Goal: Information Seeking & Learning: Check status

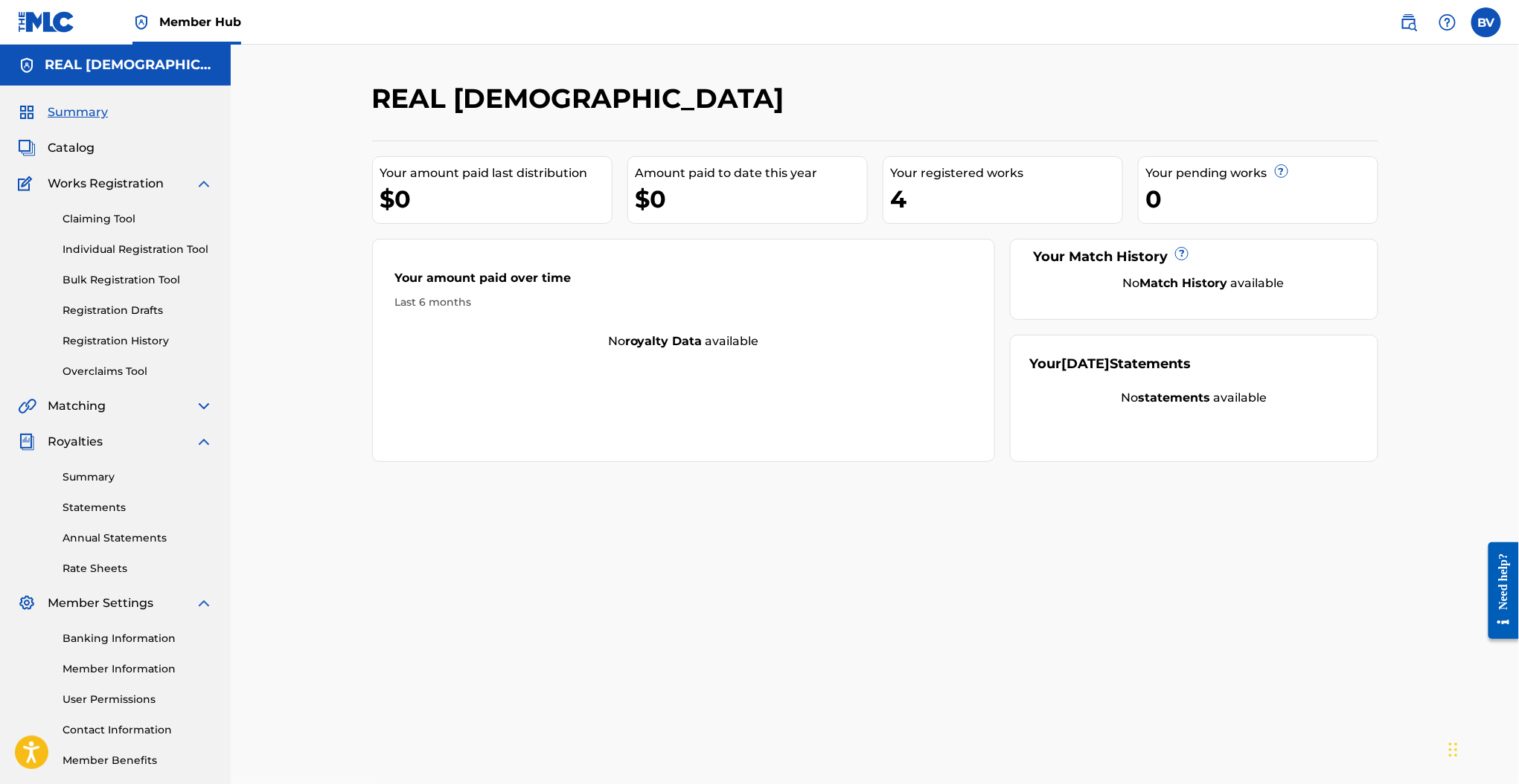
click at [898, 192] on div "4" at bounding box center [1005, 199] width 231 height 33
click at [913, 178] on div "Your registered works" at bounding box center [1005, 174] width 231 height 18
click at [914, 172] on div "Your registered works" at bounding box center [1005, 174] width 231 height 18
click at [133, 343] on link "Registration History" at bounding box center [137, 341] width 150 height 15
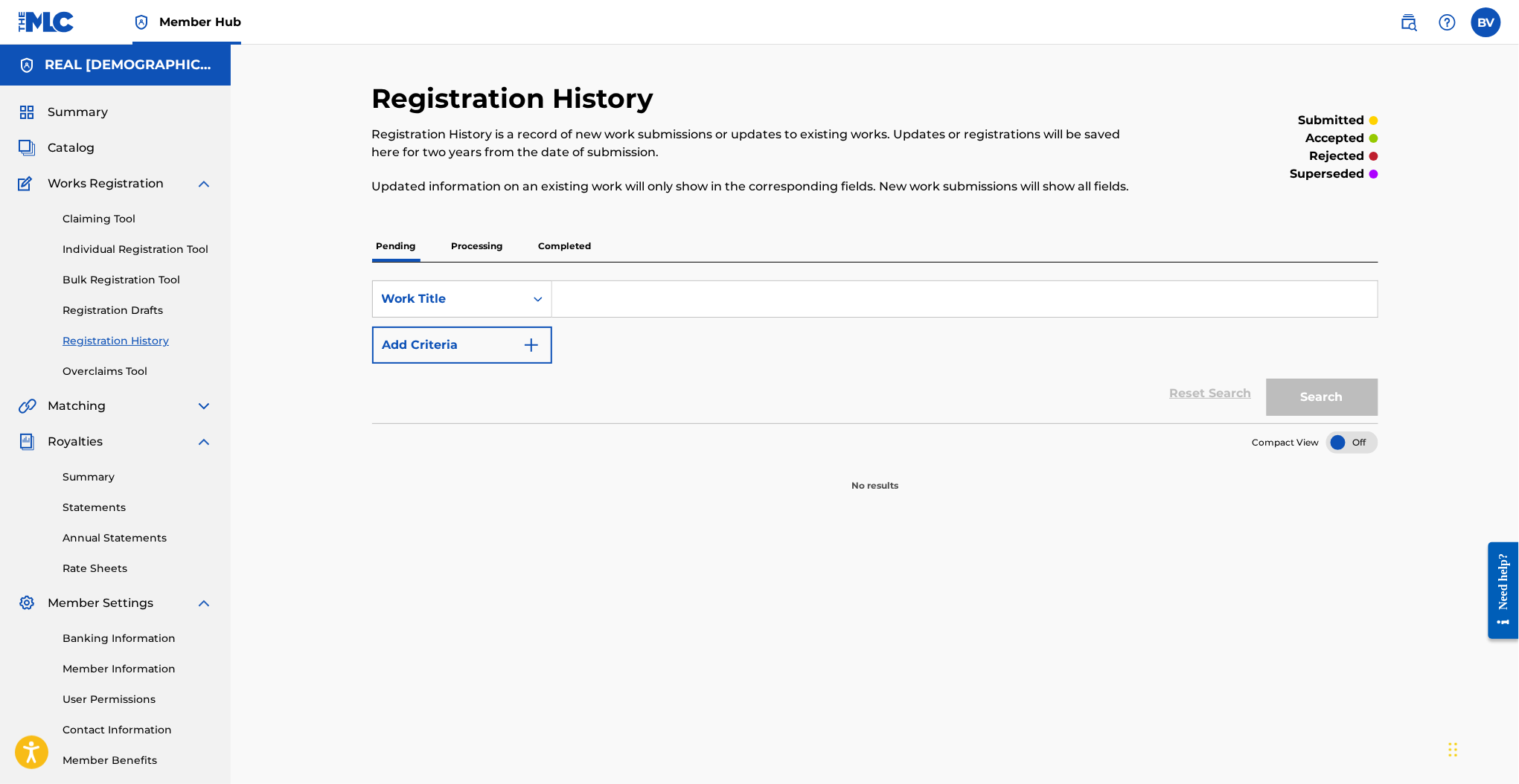
click at [550, 229] on div "Registration History Registration History is a record of new work submissions o…" at bounding box center [875, 287] width 1006 height 411
click at [550, 235] on p "Completed" at bounding box center [565, 245] width 62 height 31
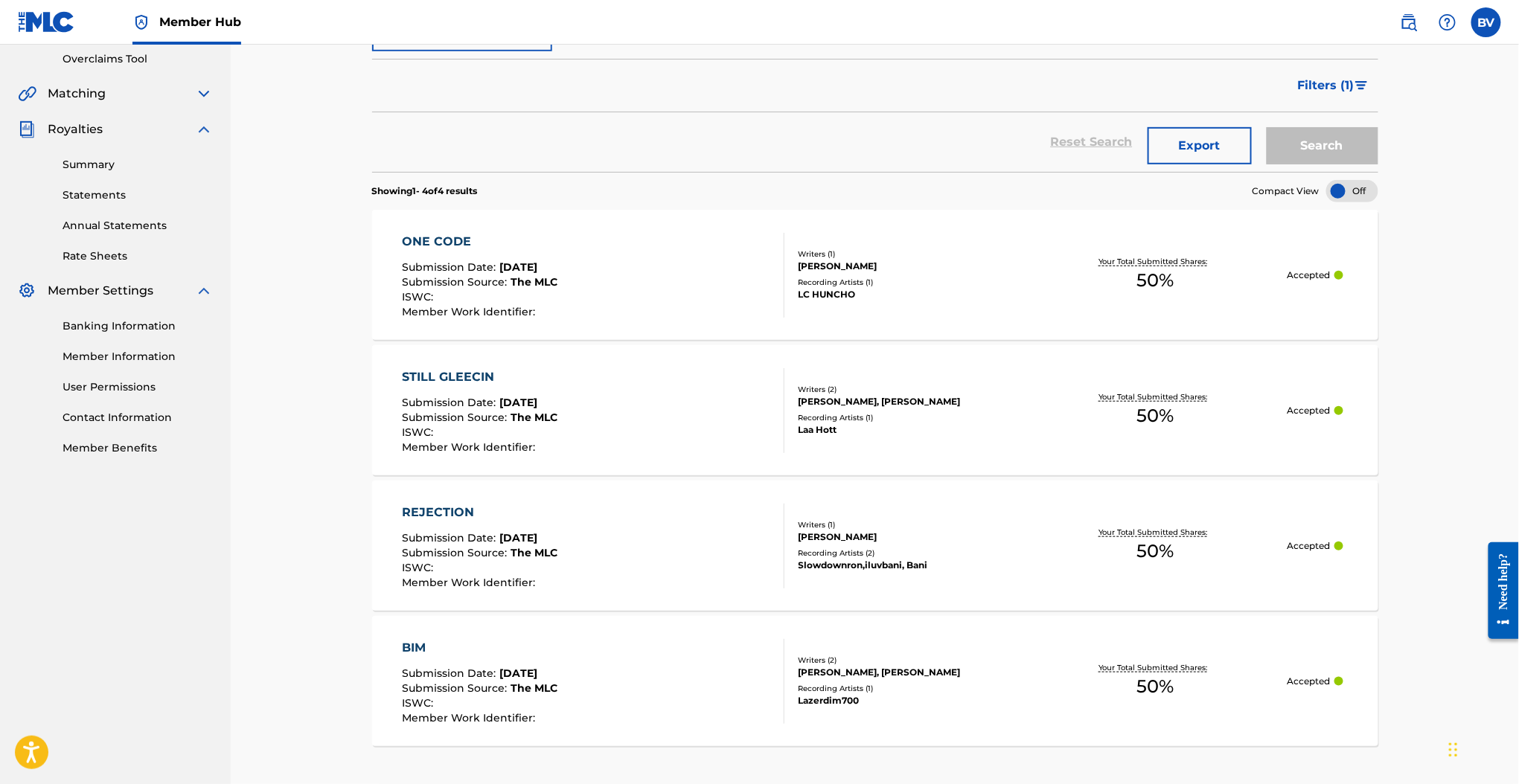
scroll to position [396, 0]
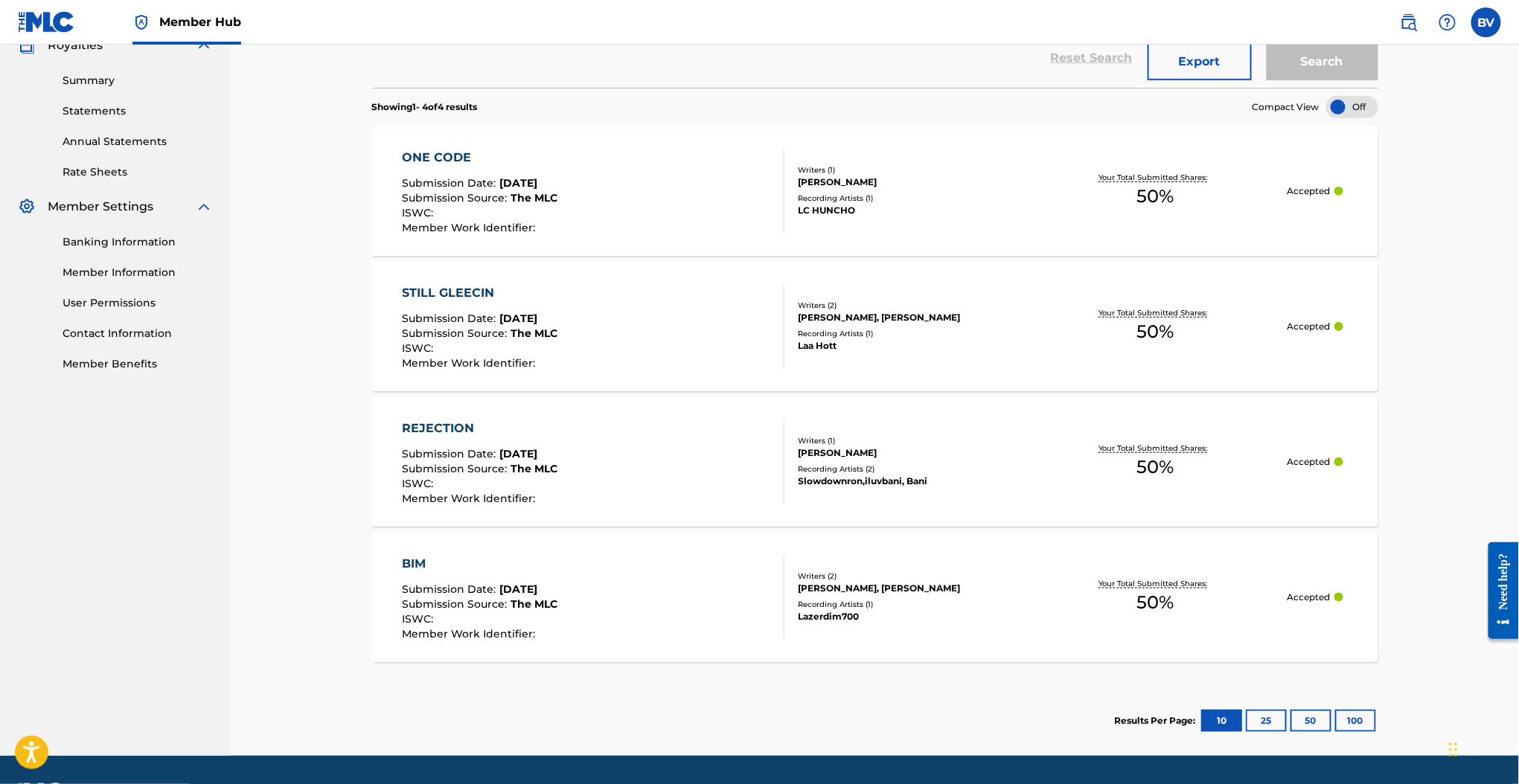
click at [635, 610] on div "BIM Submission Date : [DATE] Submission Source : The MLC ISWC : Member Work Ide…" at bounding box center [593, 597] width 382 height 85
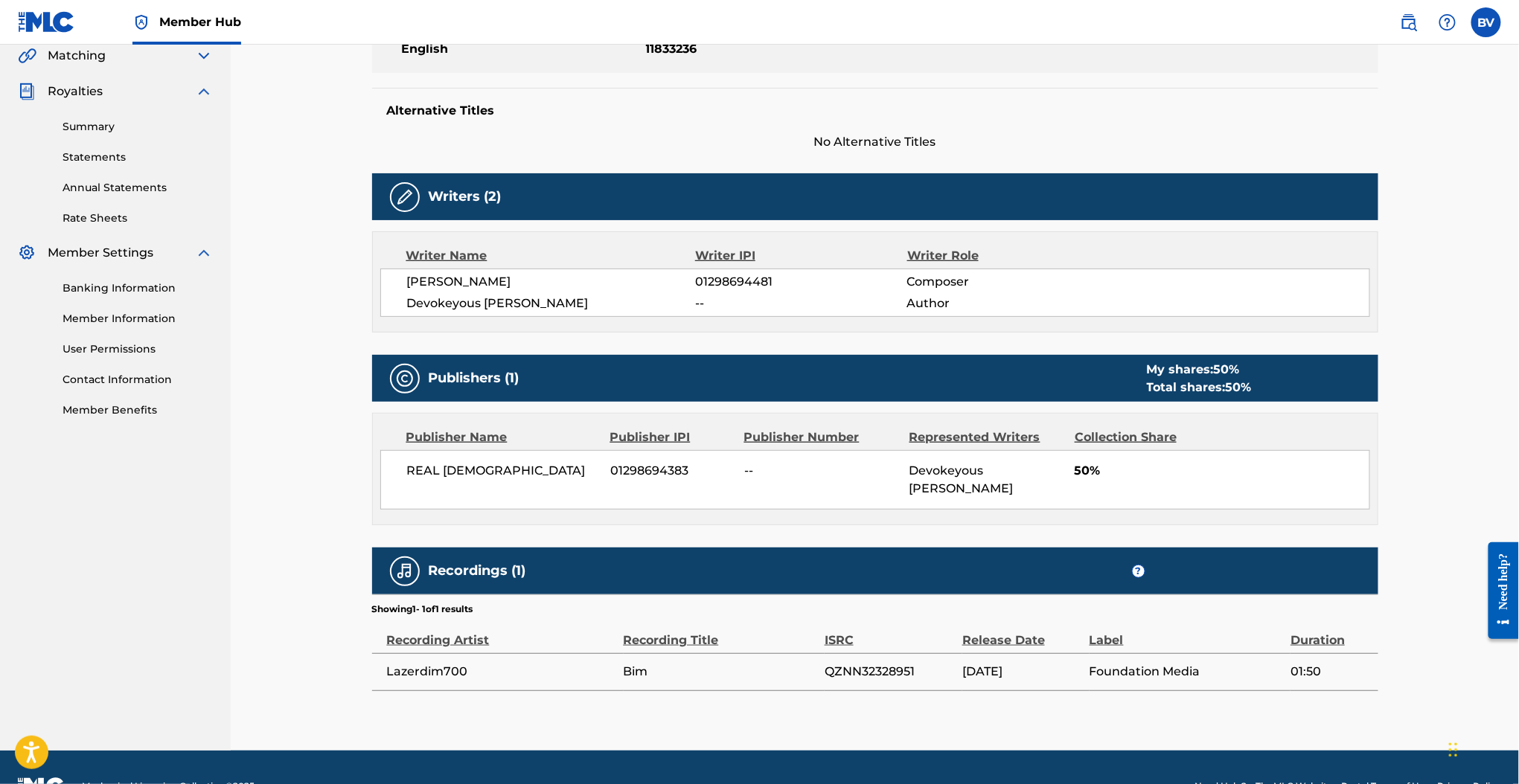
scroll to position [370, 0]
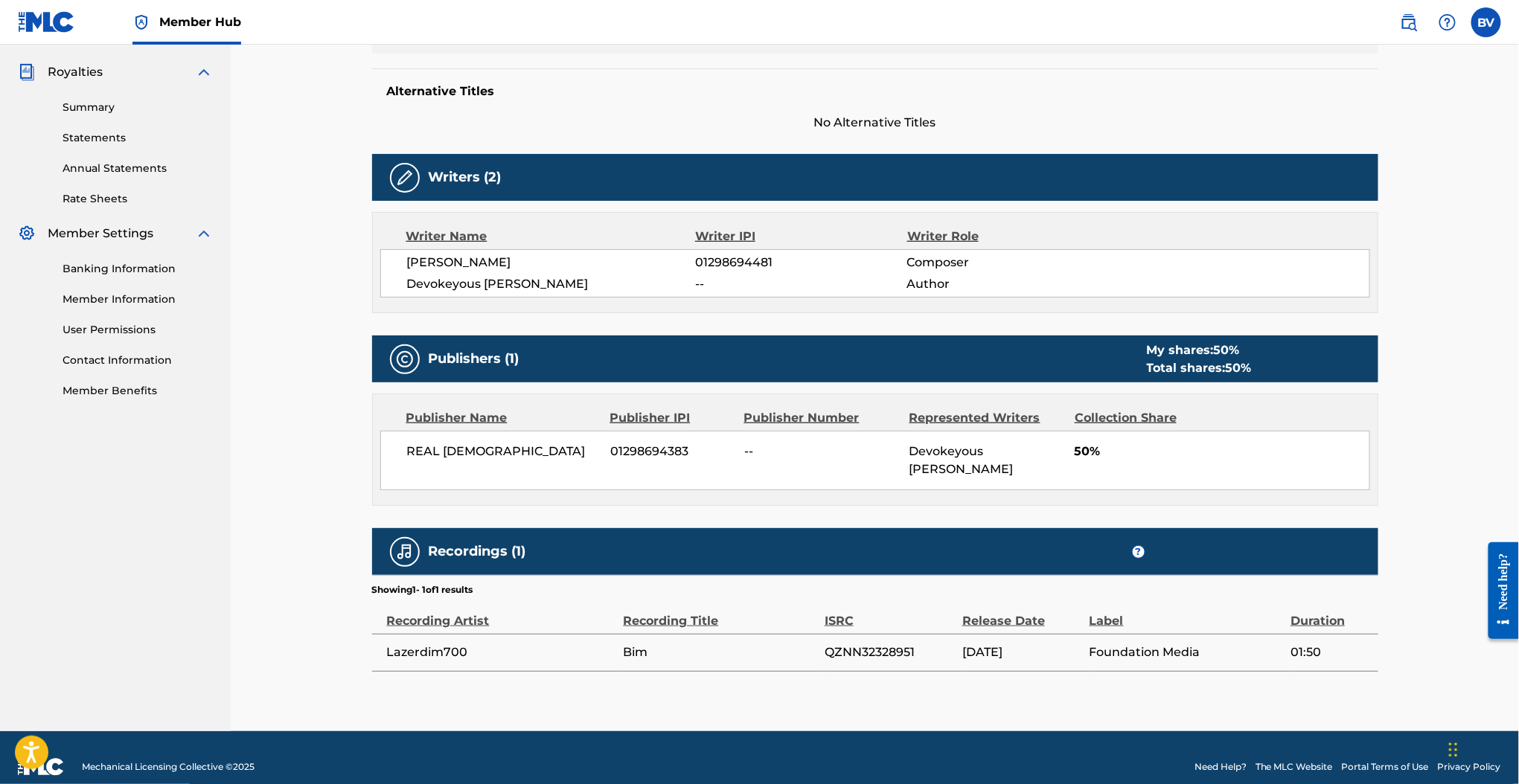
click at [831, 644] on span "QZNN32328951" at bounding box center [889, 653] width 130 height 18
click at [832, 644] on span "QZNN32328951" at bounding box center [889, 653] width 130 height 18
copy span "QZNN32328951"
click at [1477, 35] on div "BV BV [PERSON_NAME] [EMAIL_ADDRESS][DOMAIN_NAME] Notification Preferences Profi…" at bounding box center [1443, 22] width 116 height 30
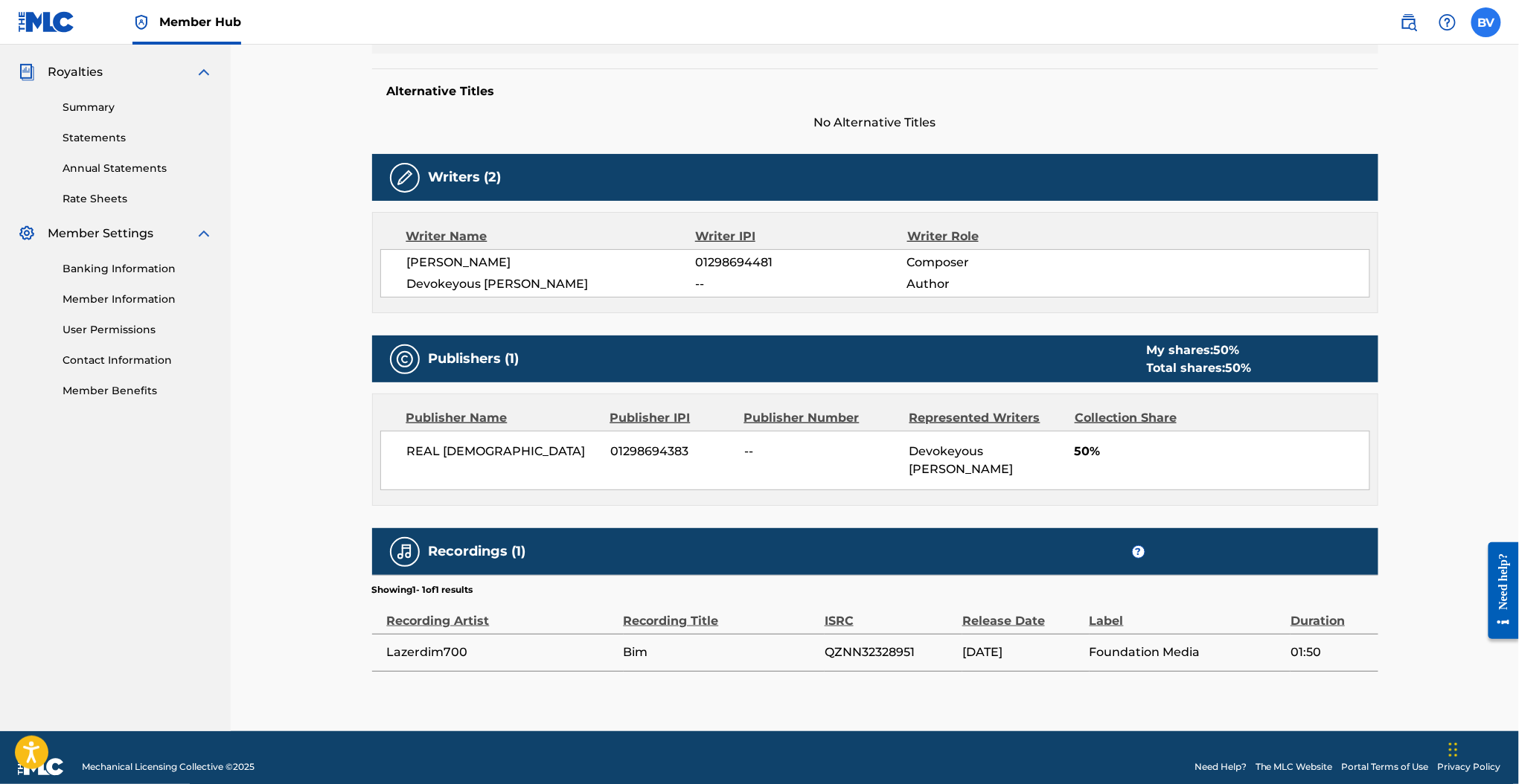
click at [1480, 29] on label at bounding box center [1486, 22] width 30 height 30
click at [1486, 22] on input "BV [PERSON_NAME] [EMAIL_ADDRESS][DOMAIN_NAME] Notification Preferences Profile …" at bounding box center [1486, 22] width 0 height 0
click at [1352, 93] on h3 "BV" at bounding box center [1347, 94] width 31 height 26
click at [1486, 22] on input "BV [PERSON_NAME] [EMAIL_ADDRESS][DOMAIN_NAME] Notification Preferences Profile …" at bounding box center [1486, 22] width 0 height 0
click at [1398, 83] on p "[PERSON_NAME]" at bounding box center [1434, 88] width 113 height 18
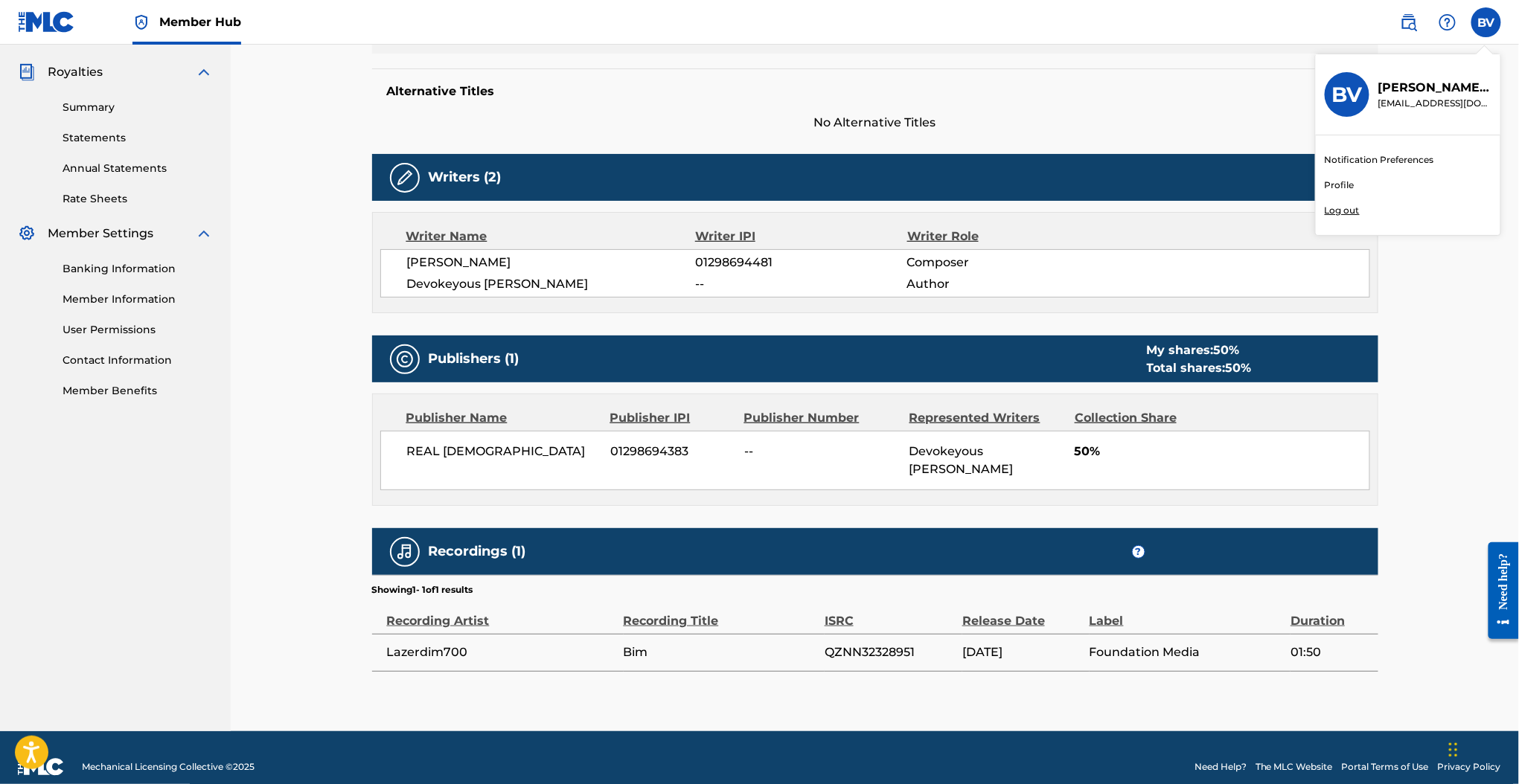
click at [1486, 22] on input "BV [PERSON_NAME] [EMAIL_ADDRESS][DOMAIN_NAME] Notification Preferences Profile …" at bounding box center [1486, 22] width 0 height 0
click at [1398, 102] on p "[EMAIL_ADDRESS][DOMAIN_NAME]" at bounding box center [1434, 103] width 113 height 13
click at [1486, 22] on input "BV [PERSON_NAME] [EMAIL_ADDRESS][DOMAIN_NAME] Notification Preferences Profile …" at bounding box center [1486, 22] width 0 height 0
click at [1330, 93] on div "BV" at bounding box center [1347, 94] width 45 height 45
click at [1486, 22] on input "BV [PERSON_NAME] [EMAIL_ADDRESS][DOMAIN_NAME] Notification Preferences Profile …" at bounding box center [1486, 22] width 0 height 0
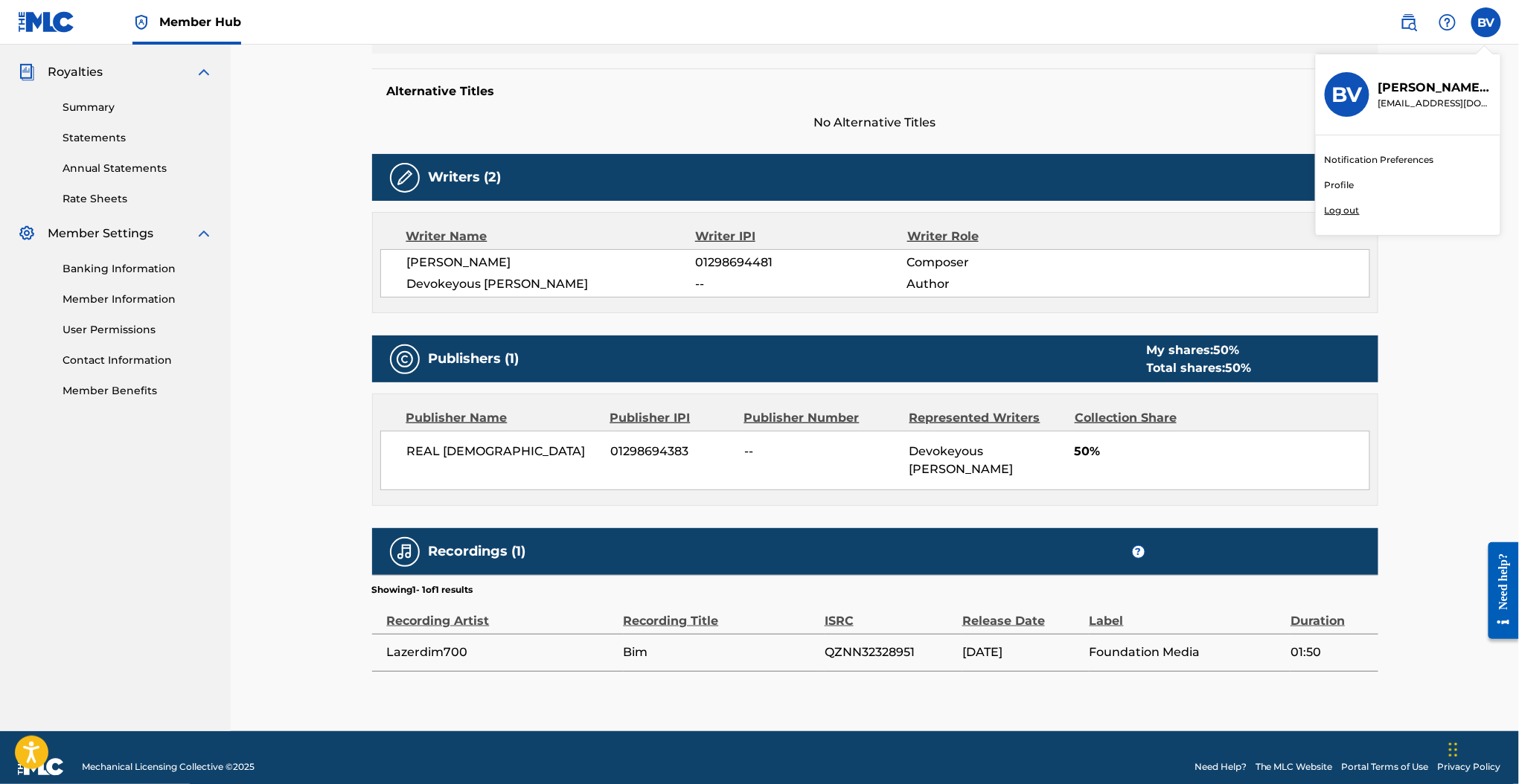
click at [1347, 176] on div "Notification Preferences Profile Log out" at bounding box center [1407, 185] width 184 height 100
click at [1486, 22] on input "BV [PERSON_NAME] [EMAIL_ADDRESS][DOMAIN_NAME] Notification Preferences Profile …" at bounding box center [1486, 22] width 0 height 0
click at [1344, 180] on link "Profile" at bounding box center [1339, 185] width 30 height 13
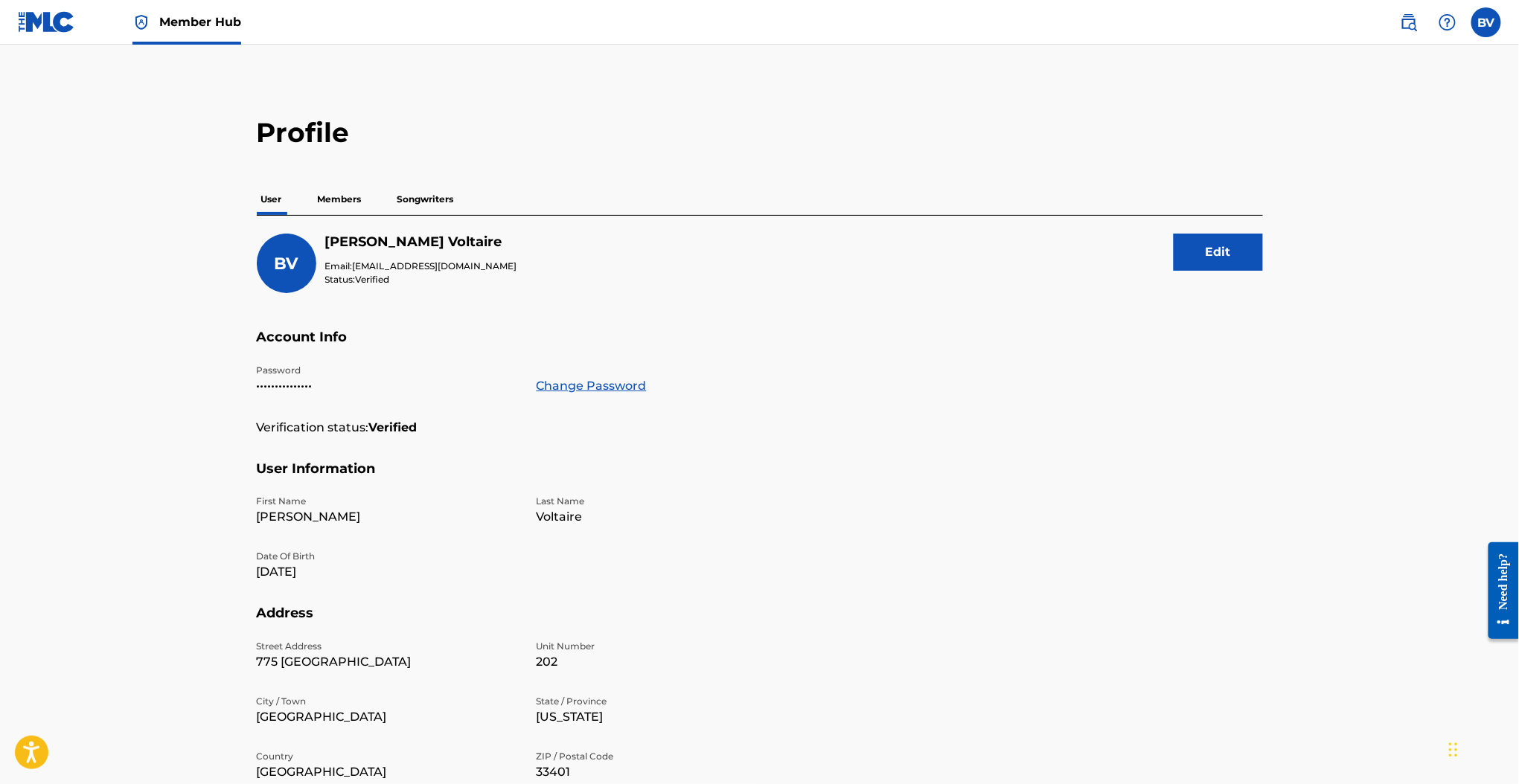
click at [357, 201] on p "Members" at bounding box center [339, 199] width 53 height 31
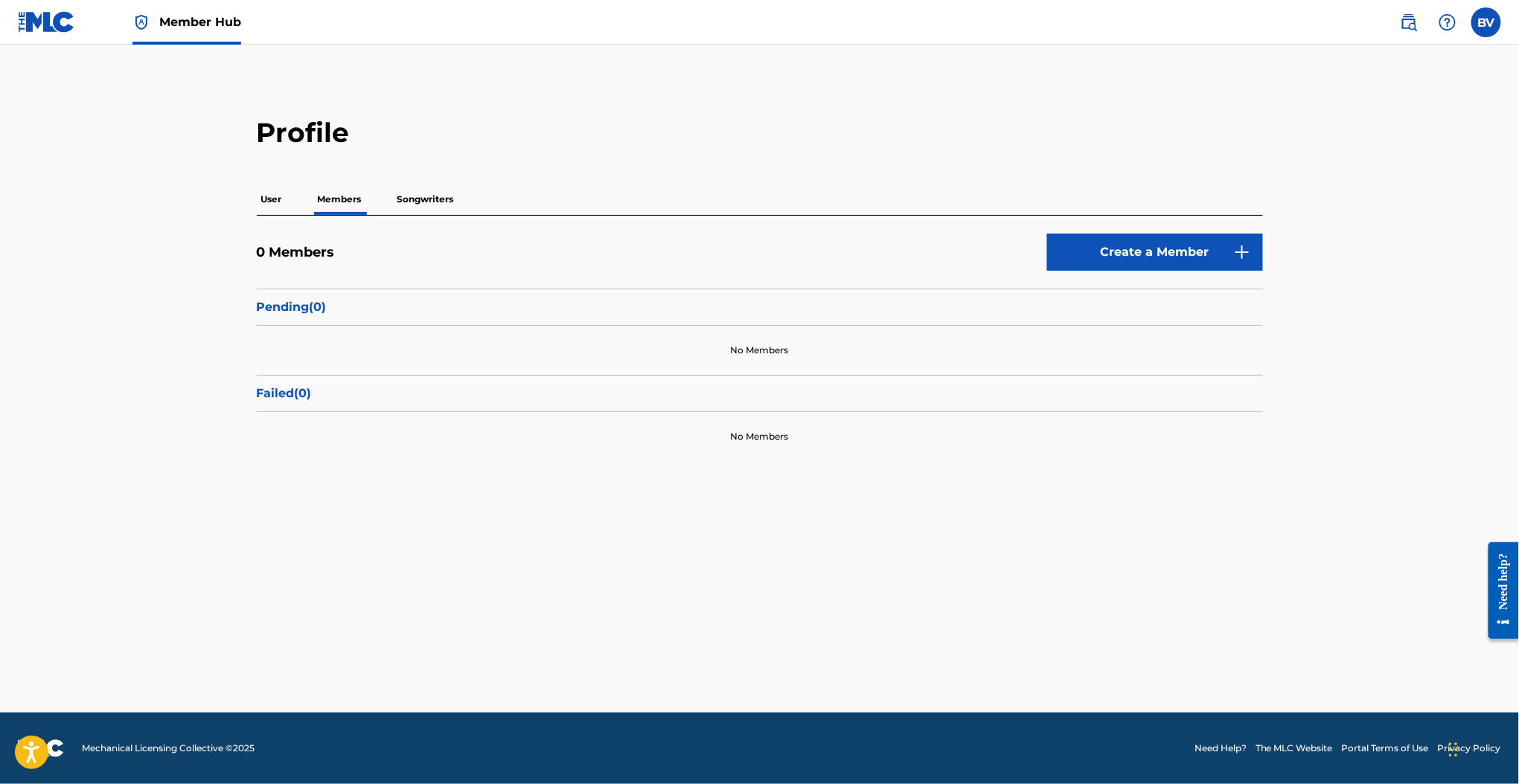
click at [429, 207] on p "Songwriters" at bounding box center [425, 199] width 66 height 31
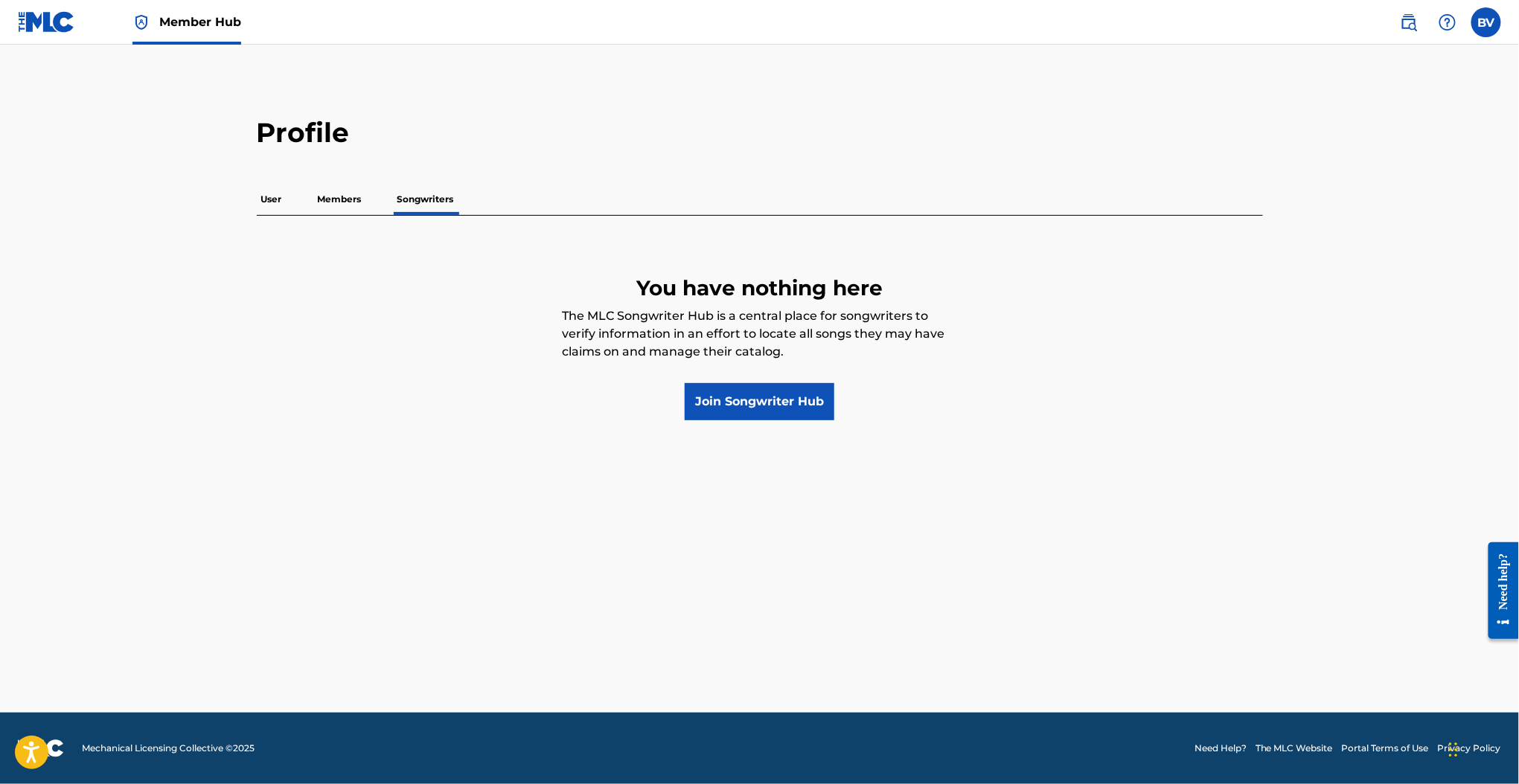
drag, startPoint x: 364, startPoint y: 191, endPoint x: 278, endPoint y: 192, distance: 86.0
click at [363, 190] on p "Members" at bounding box center [339, 199] width 53 height 31
click at [273, 192] on p "User" at bounding box center [271, 199] width 30 height 31
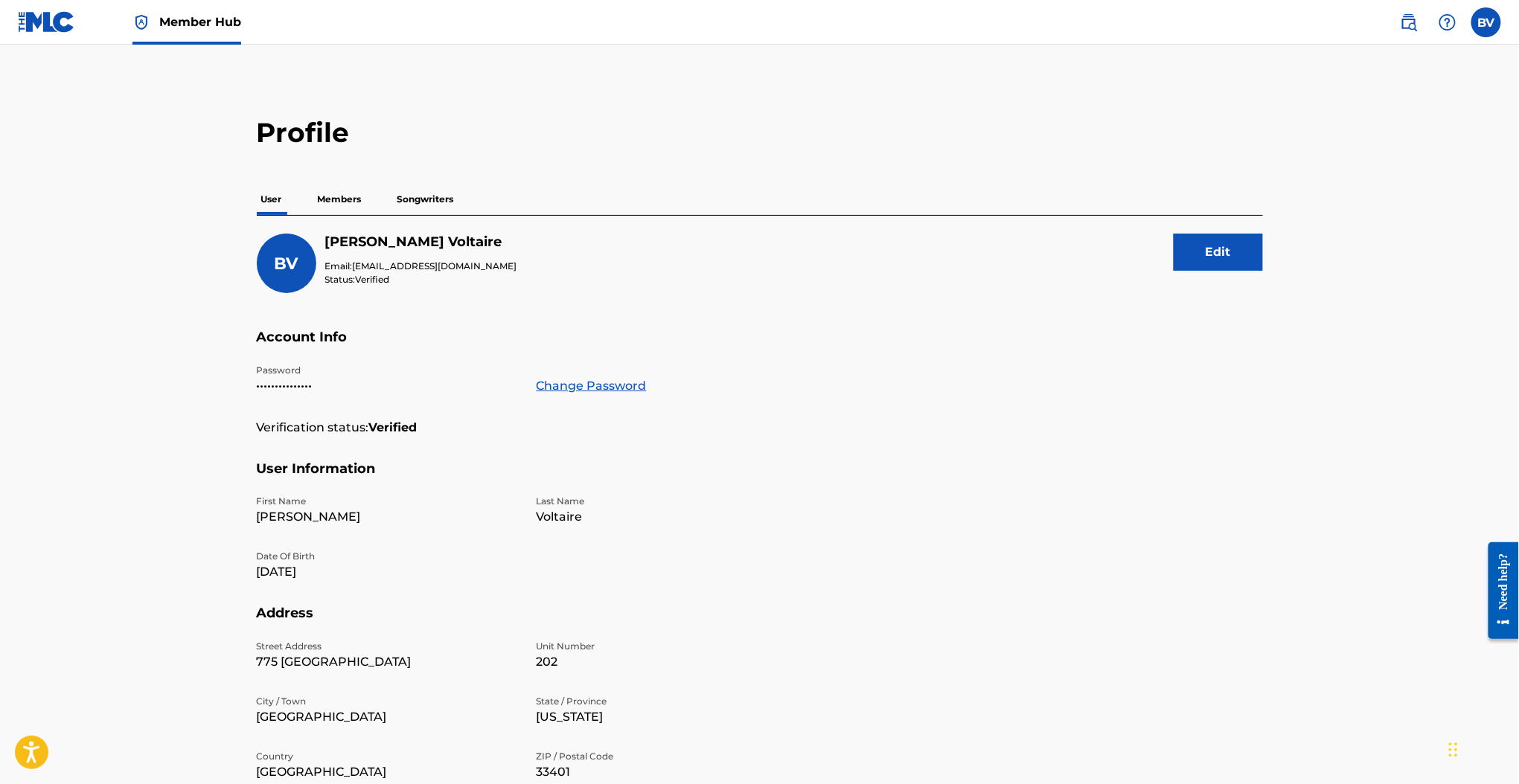
click at [374, 200] on div "User Members Songwriters" at bounding box center [759, 199] width 1006 height 31
click at [1415, 29] on img at bounding box center [1408, 22] width 18 height 18
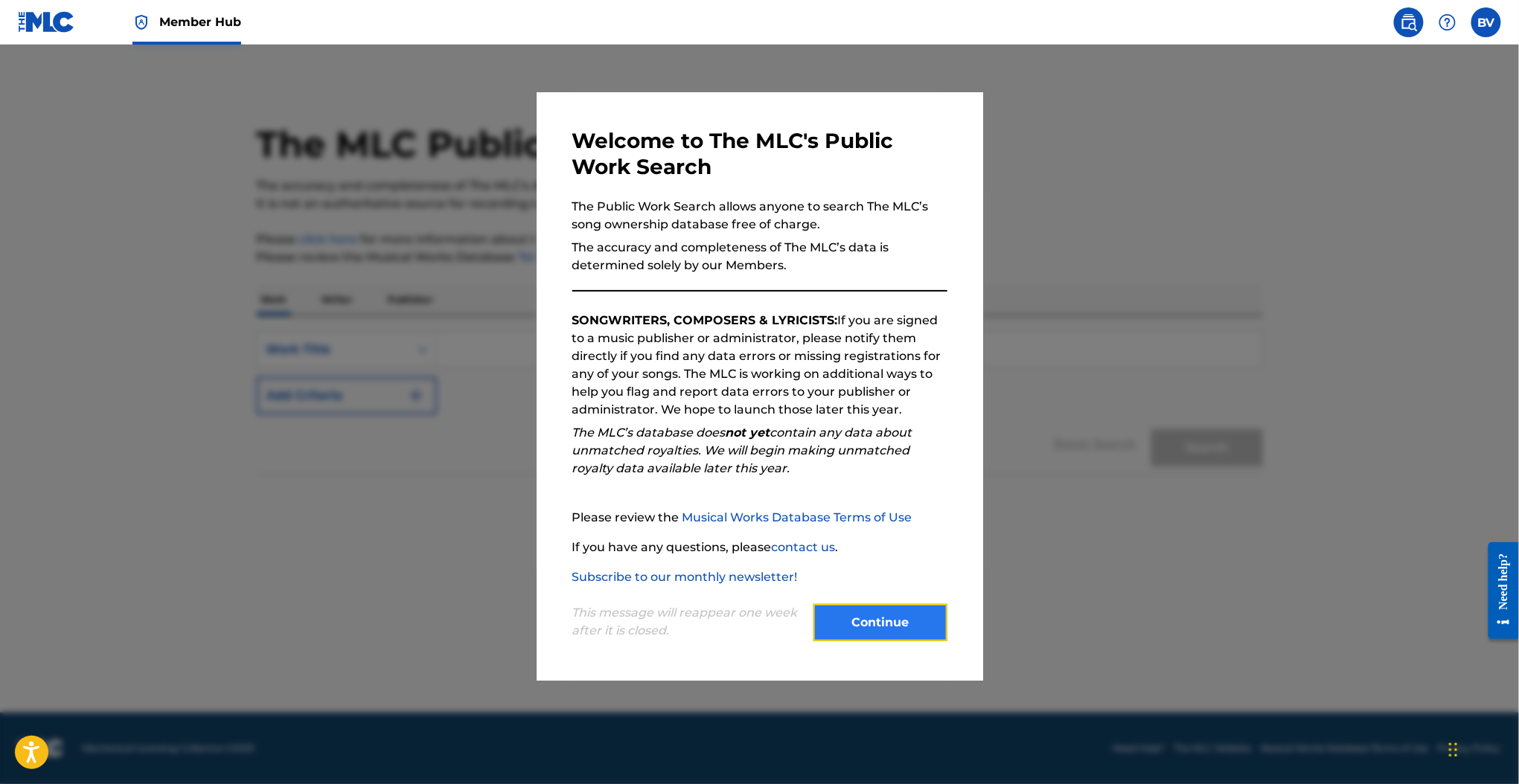
click at [900, 619] on button "Continue" at bounding box center [880, 622] width 134 height 37
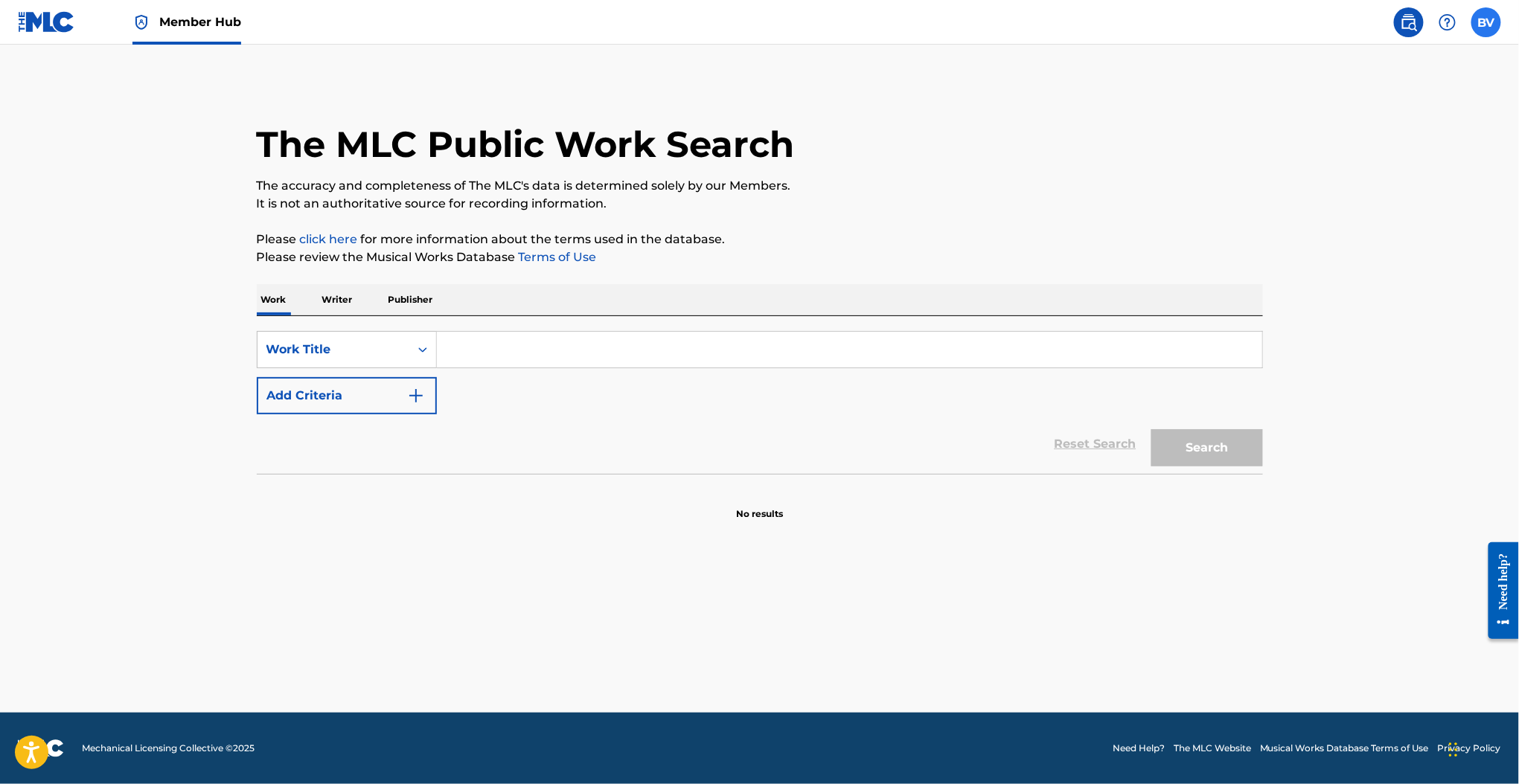
click at [1485, 33] on label at bounding box center [1486, 22] width 30 height 30
click at [1486, 22] on input "BV [PERSON_NAME] [EMAIL_ADDRESS][DOMAIN_NAME] Notification Preferences Profile …" at bounding box center [1486, 22] width 0 height 0
click at [28, 25] on img at bounding box center [47, 22] width 58 height 22
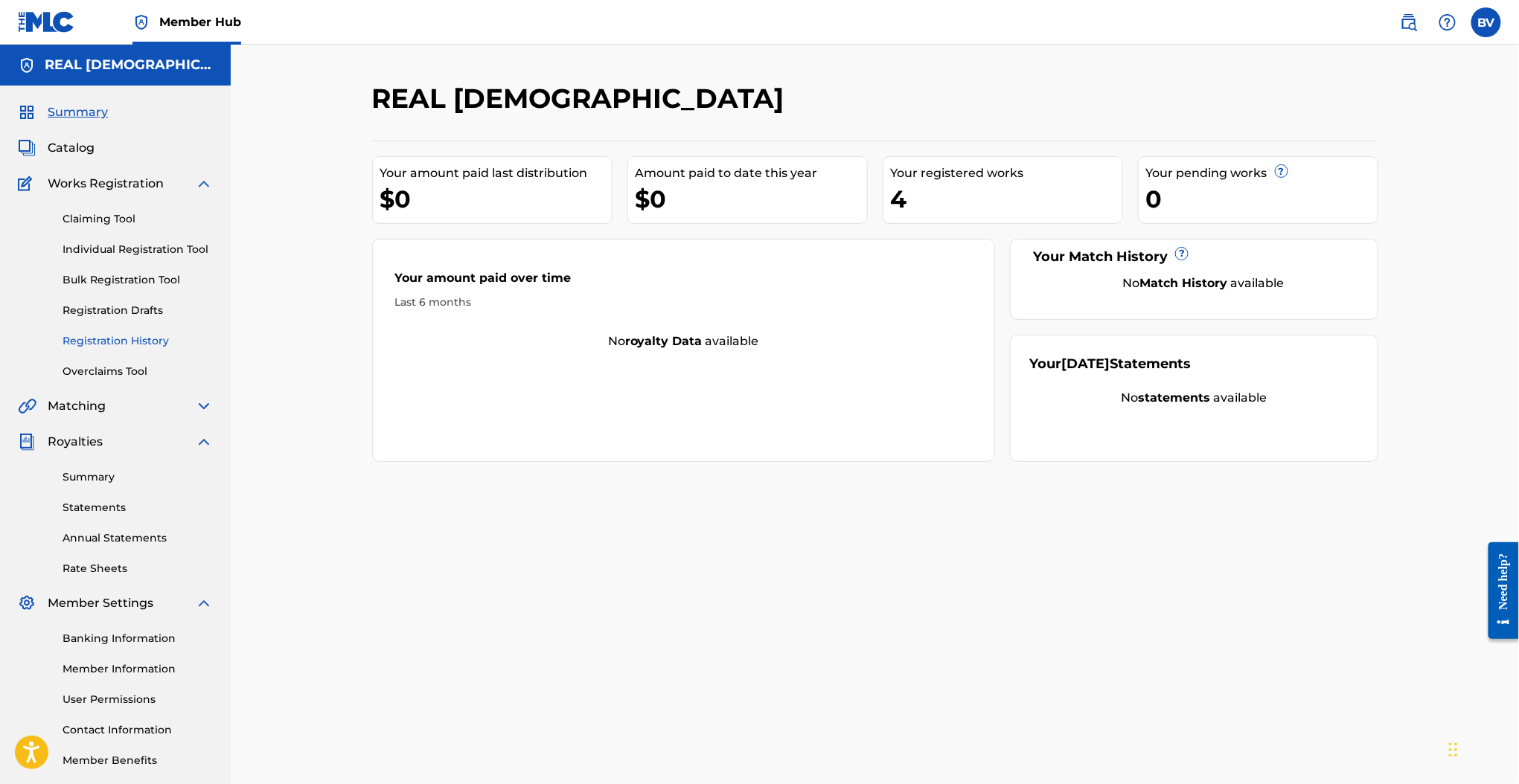
click at [129, 334] on link "Registration History" at bounding box center [137, 341] width 150 height 15
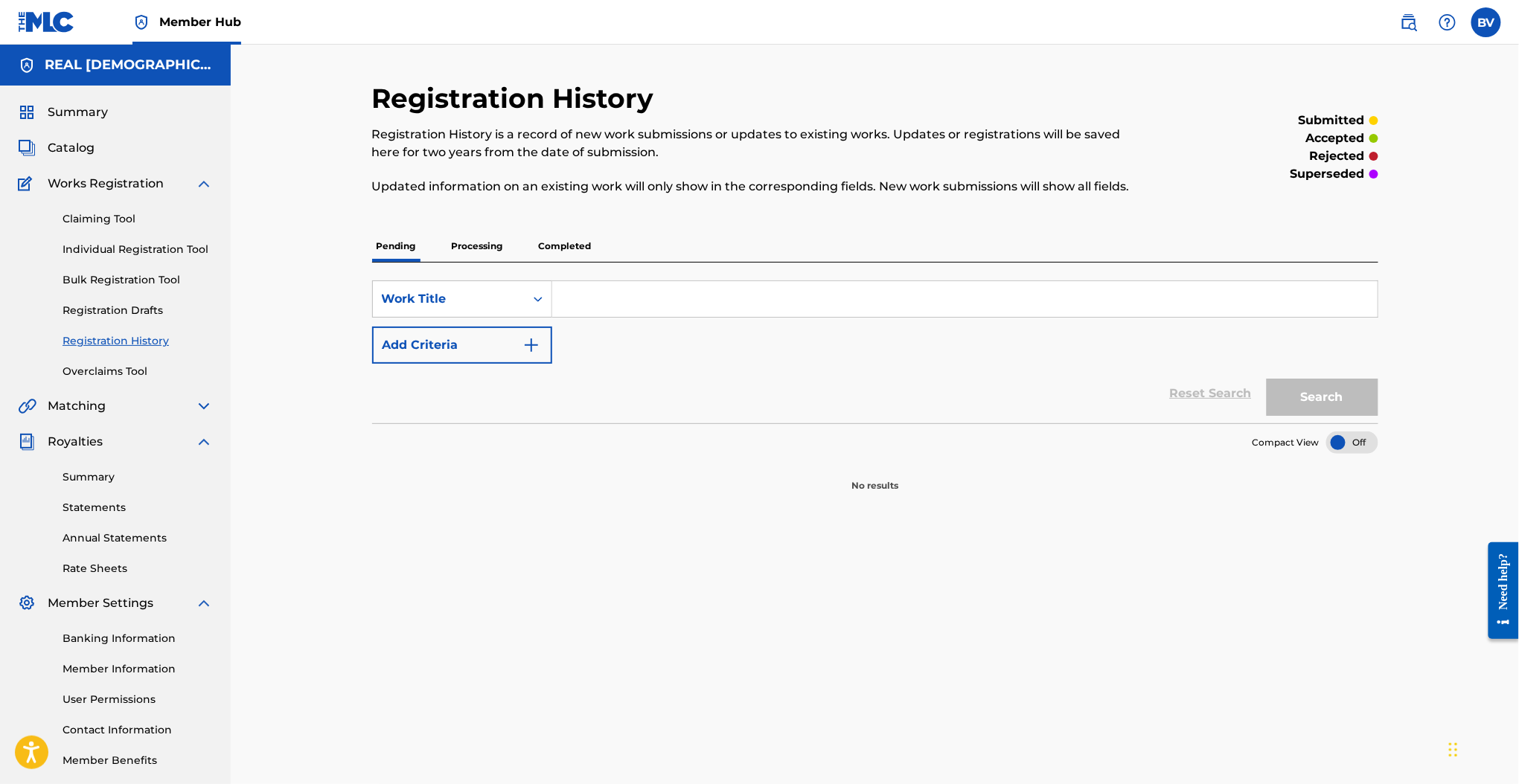
drag, startPoint x: 585, startPoint y: 242, endPoint x: 579, endPoint y: 249, distance: 9.2
click at [585, 242] on p "Completed" at bounding box center [565, 245] width 62 height 31
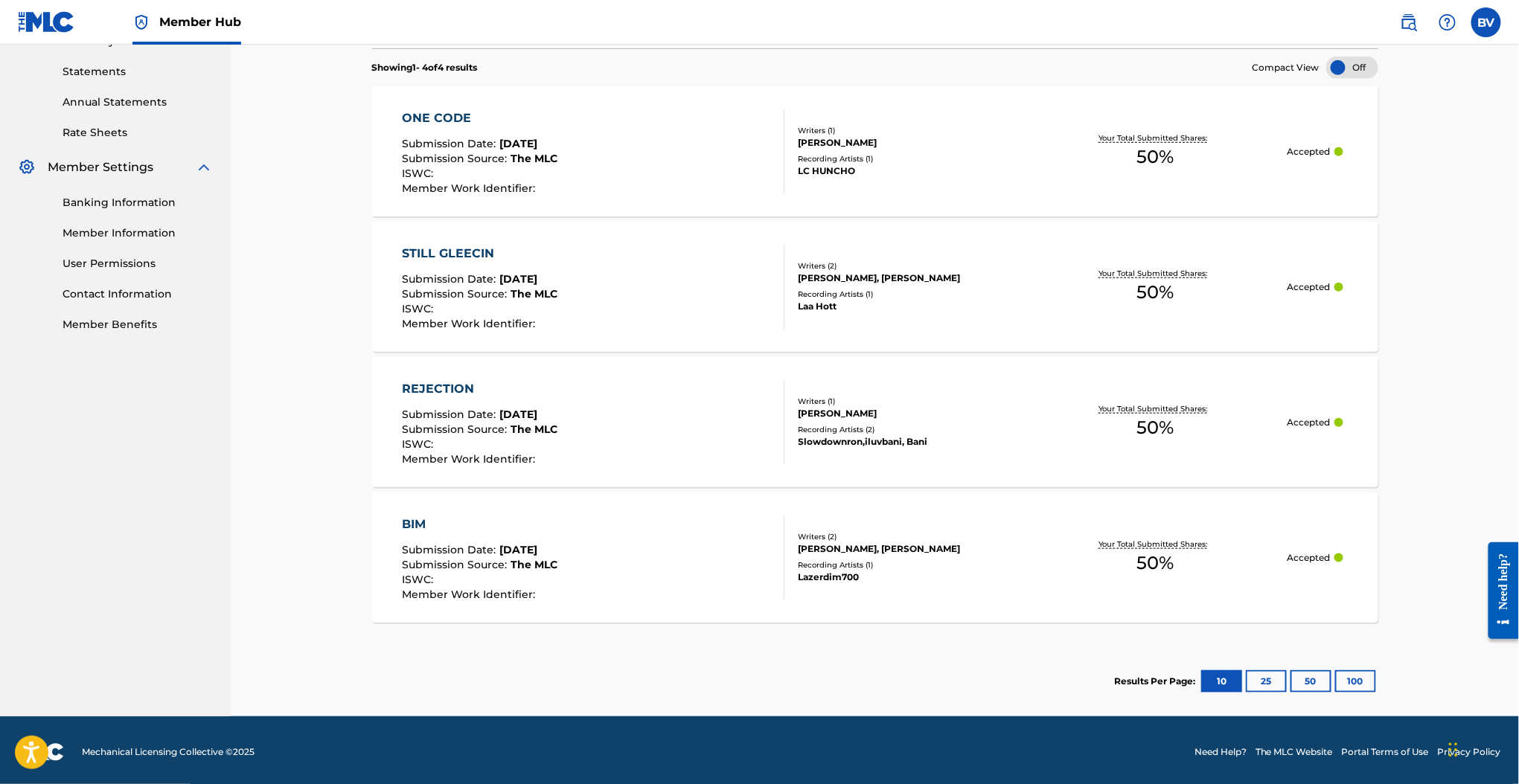
scroll to position [438, 0]
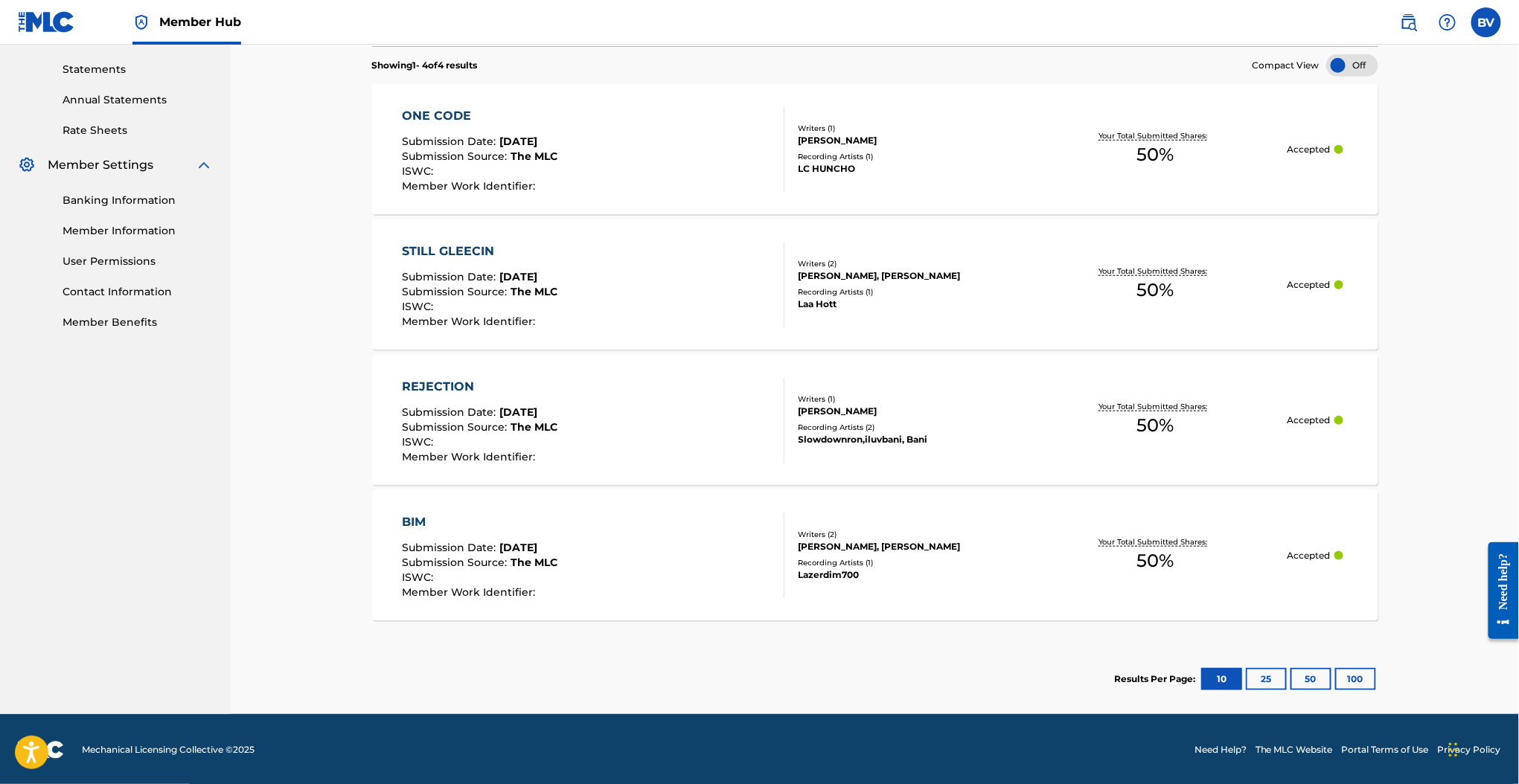
click at [585, 528] on div "BIM Submission Date : [DATE] Submission Source : The MLC ISWC : Member Work Ide…" at bounding box center [593, 556] width 382 height 85
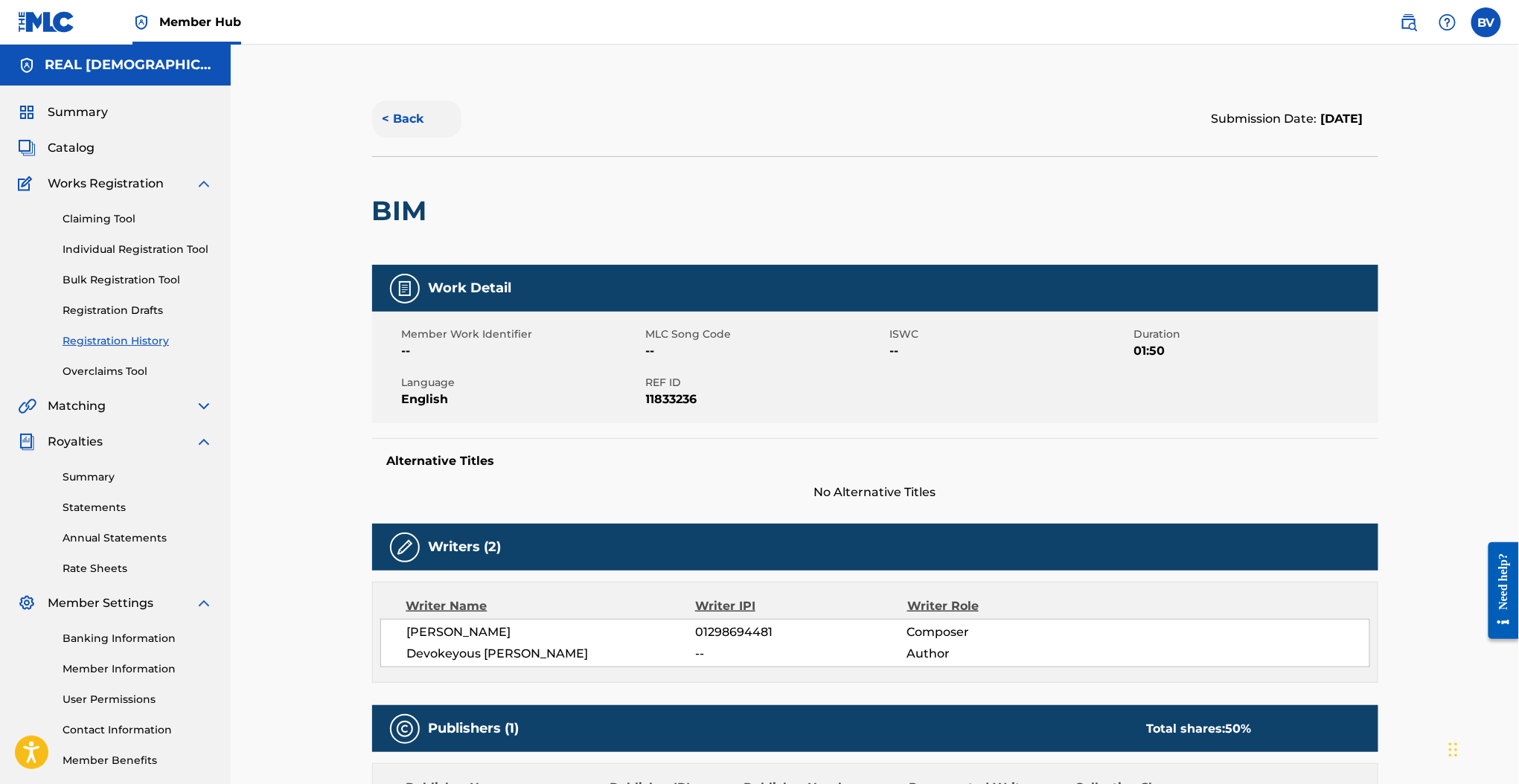
click at [424, 111] on button "< Back" at bounding box center [416, 119] width 89 height 37
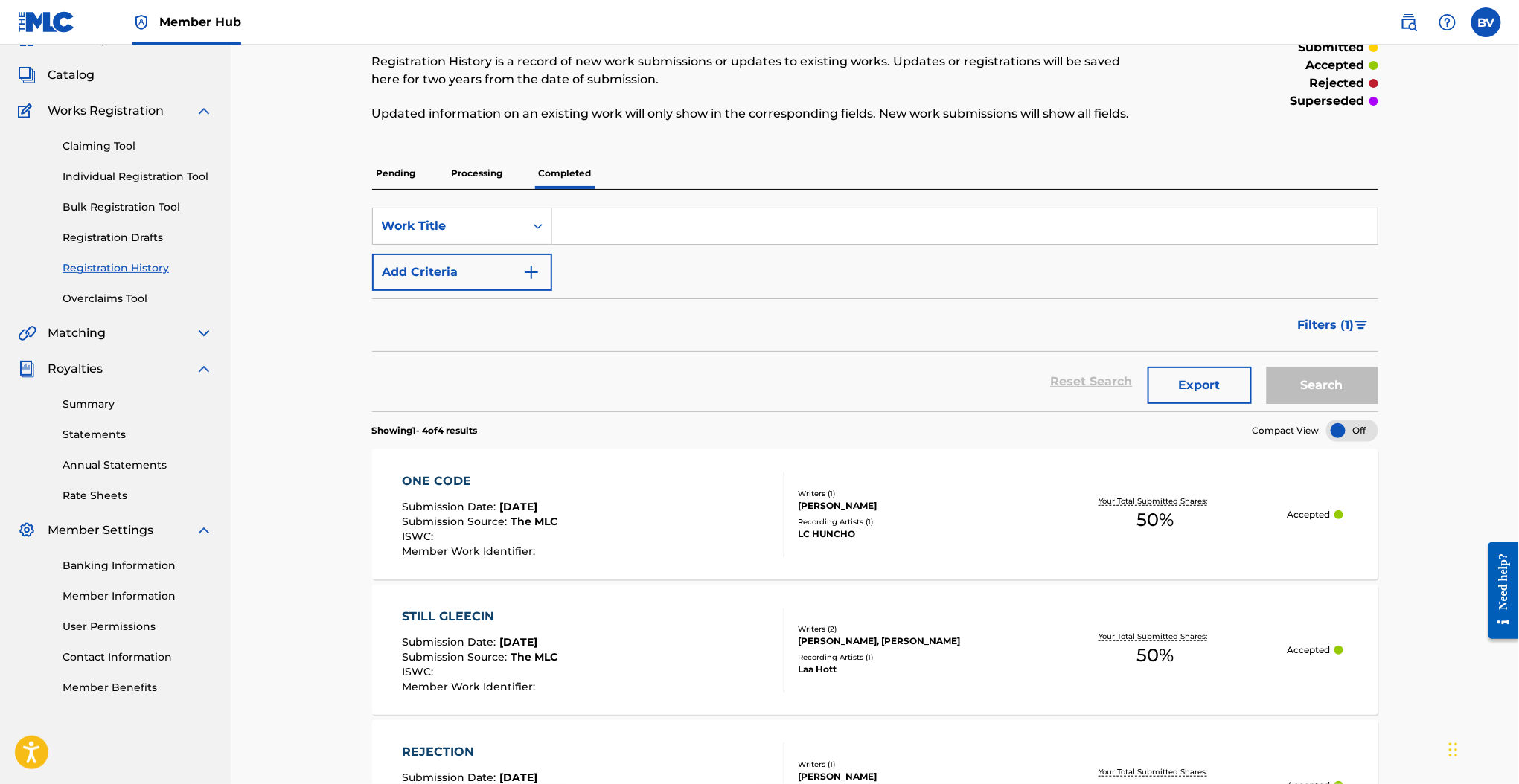
click at [1468, 31] on div "BV BV [PERSON_NAME] [EMAIL_ADDRESS][DOMAIN_NAME] Notification Preferences Profi…" at bounding box center [1443, 22] width 116 height 30
click at [1473, 23] on label at bounding box center [1486, 22] width 30 height 30
click at [1486, 22] on input "BV [PERSON_NAME] [EMAIL_ADDRESS][DOMAIN_NAME] Notification Preferences Profile …" at bounding box center [1486, 22] width 0 height 0
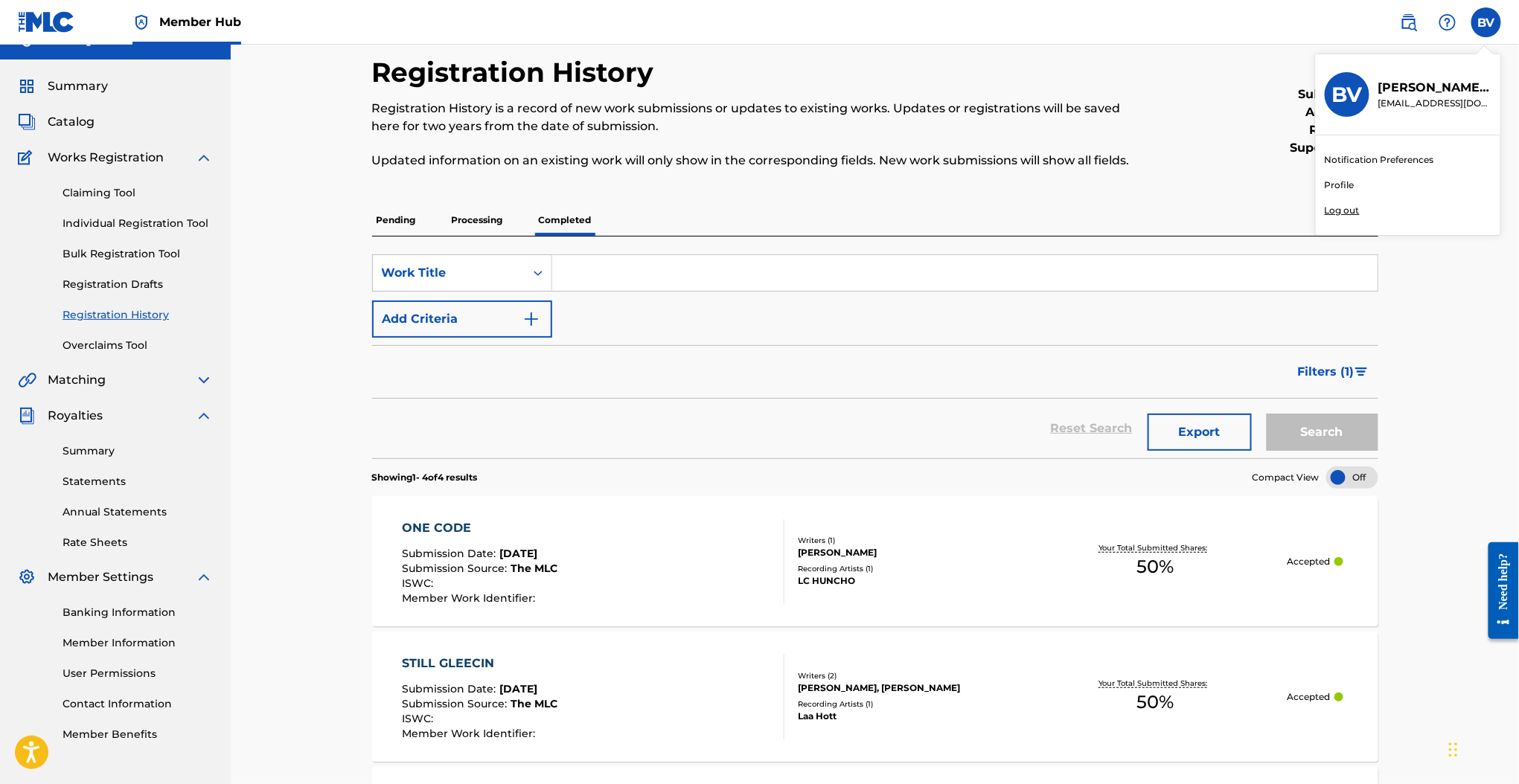
scroll to position [0, 0]
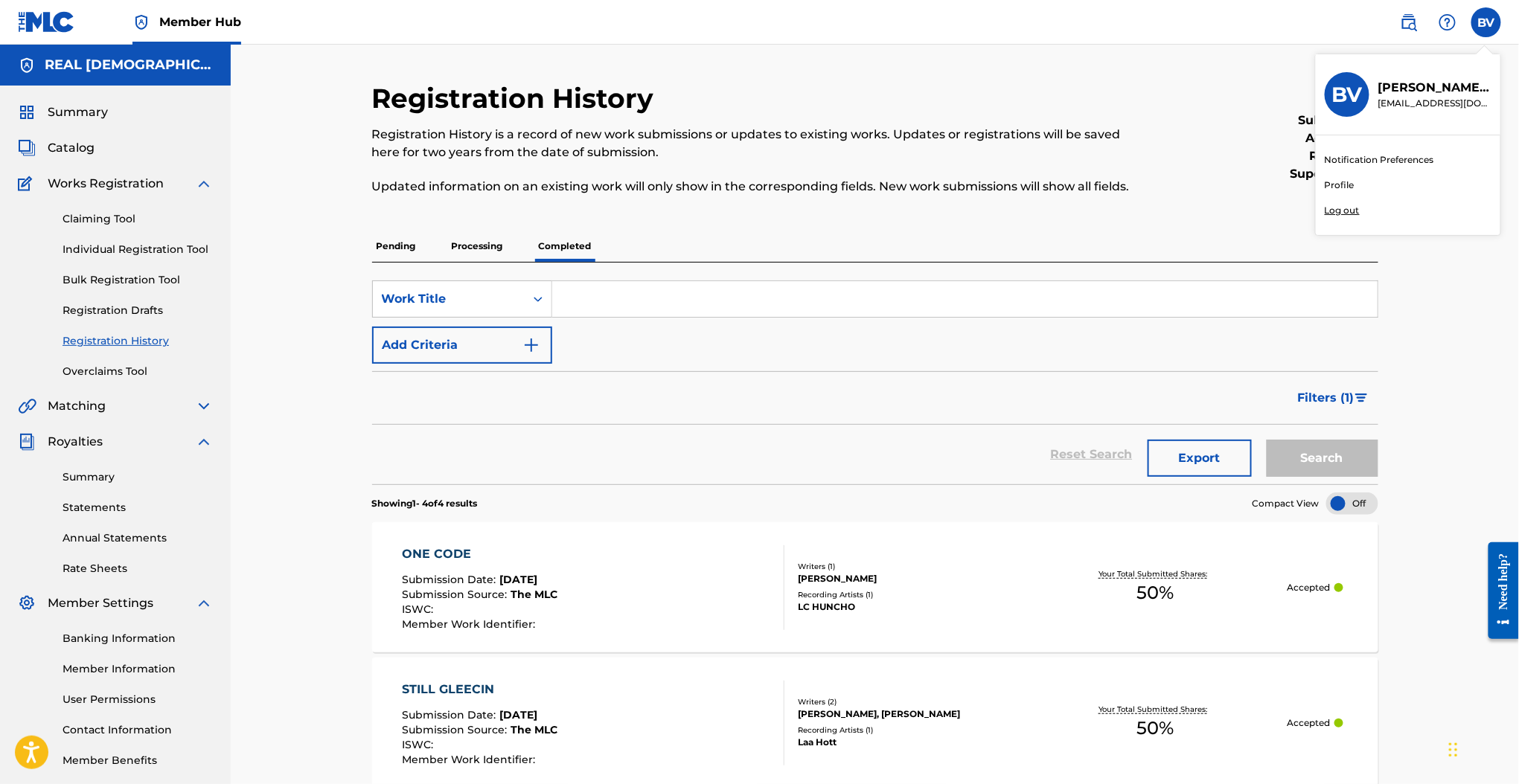
click at [1420, 35] on span at bounding box center [1428, 22] width 68 height 30
click at [1441, 23] on img at bounding box center [1447, 22] width 18 height 18
click at [1420, 31] on link at bounding box center [1408, 22] width 30 height 30
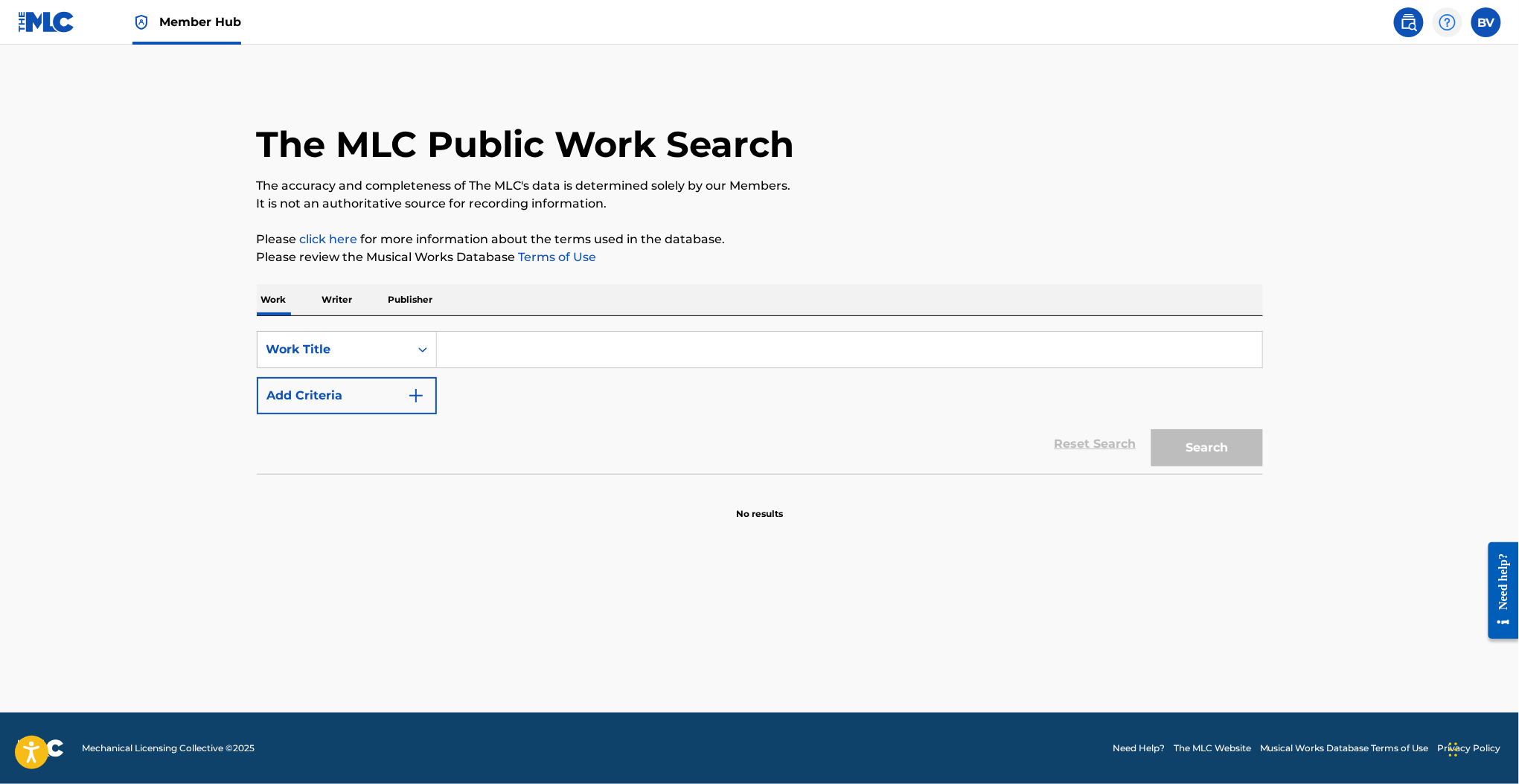
click at [1434, 23] on div at bounding box center [1447, 22] width 30 height 30
click at [1435, 88] on p "View portal intro" at bounding box center [1448, 98] width 127 height 36
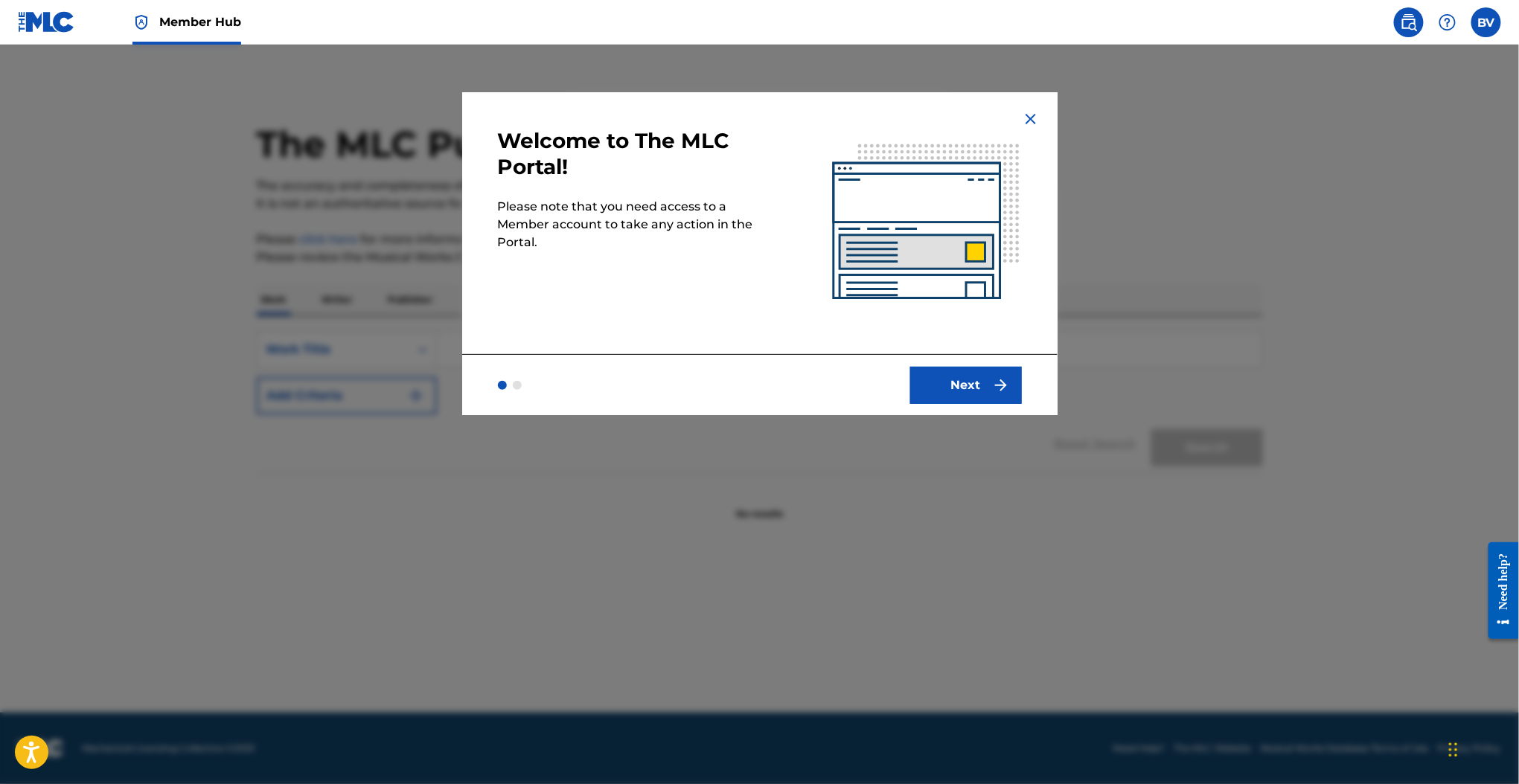
click at [1030, 120] on img at bounding box center [1031, 119] width 18 height 18
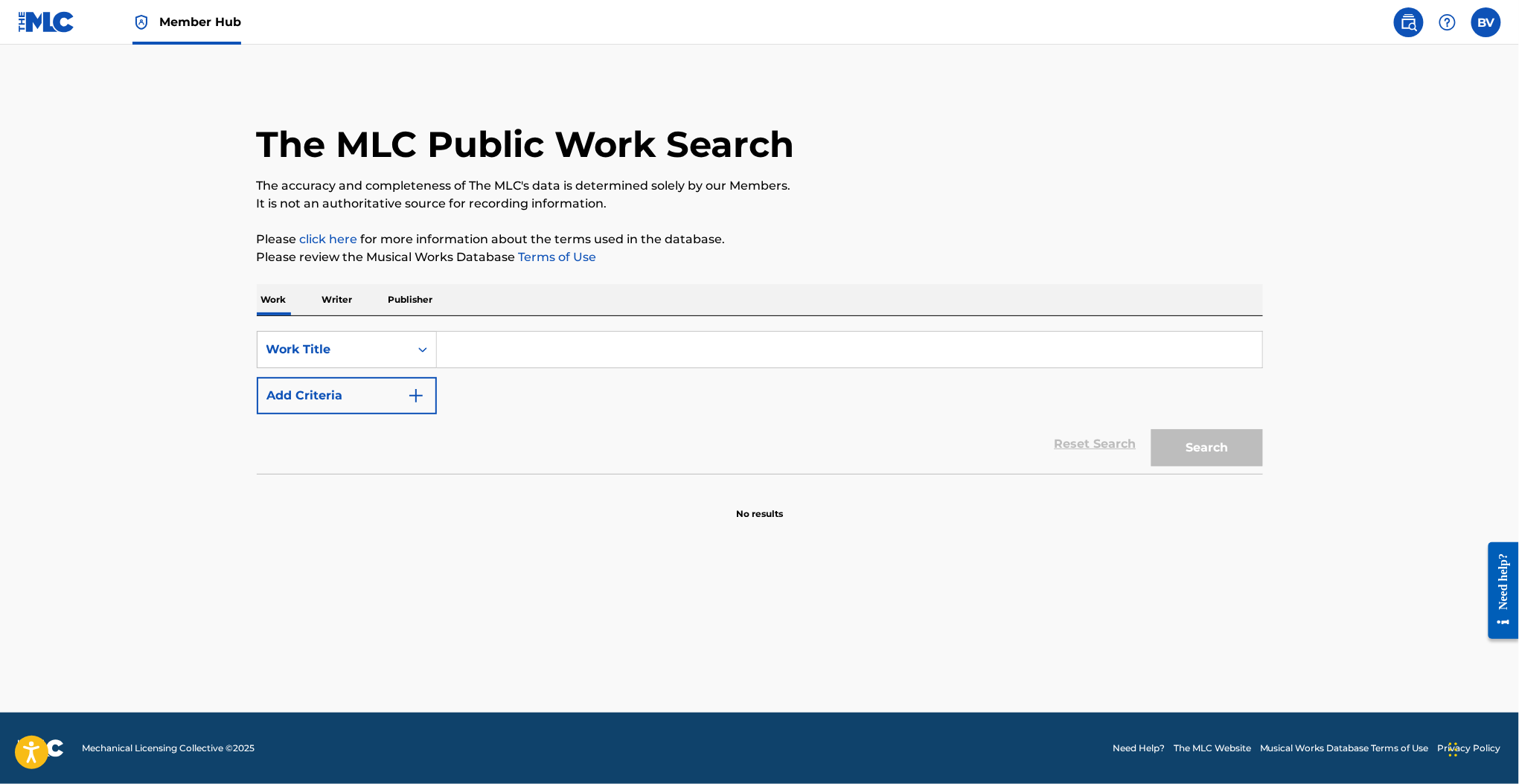
click at [1030, 120] on div "The MLC Public Work Search" at bounding box center [759, 136] width 1006 height 109
click at [41, 36] on link at bounding box center [47, 22] width 58 height 44
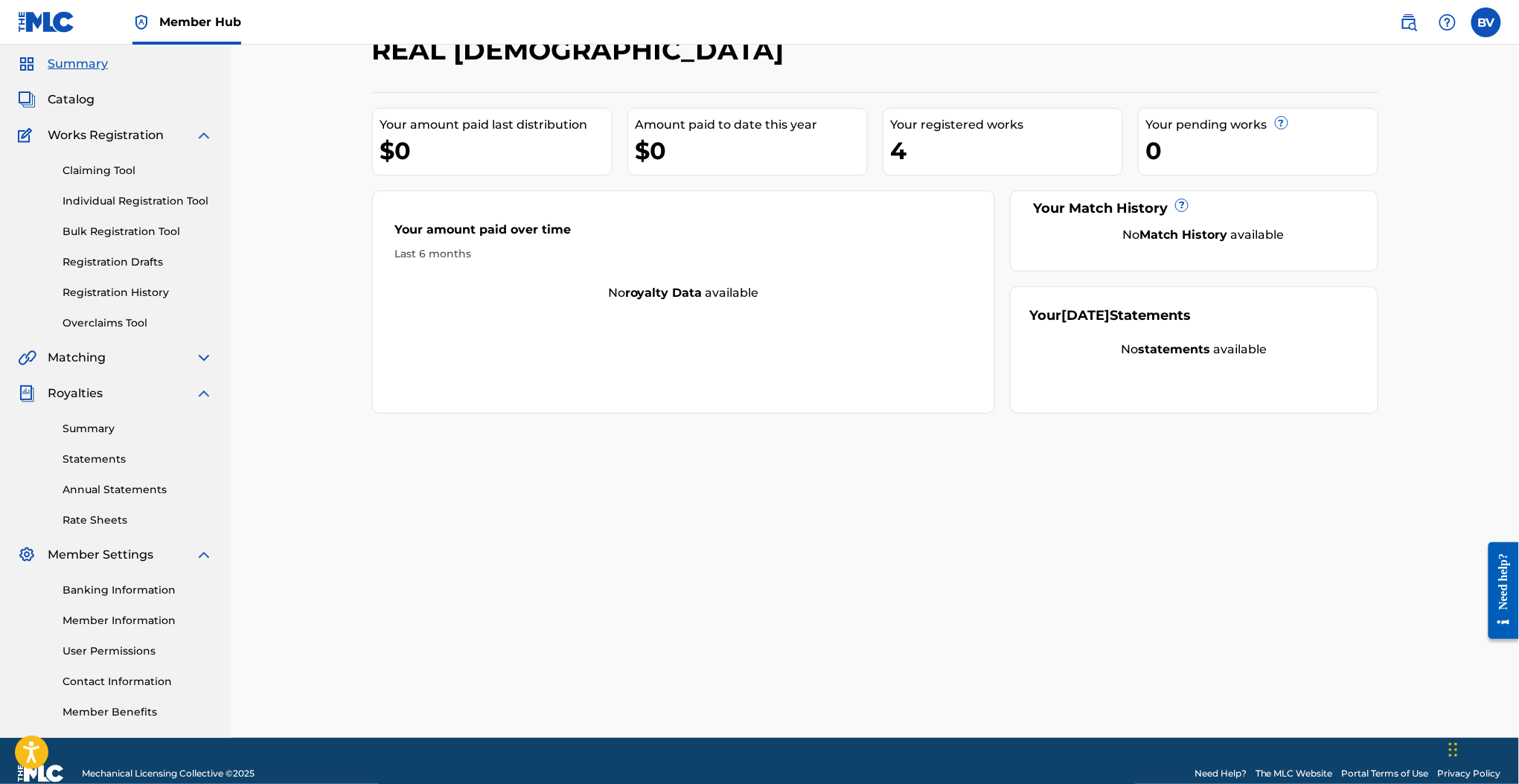
scroll to position [73, 0]
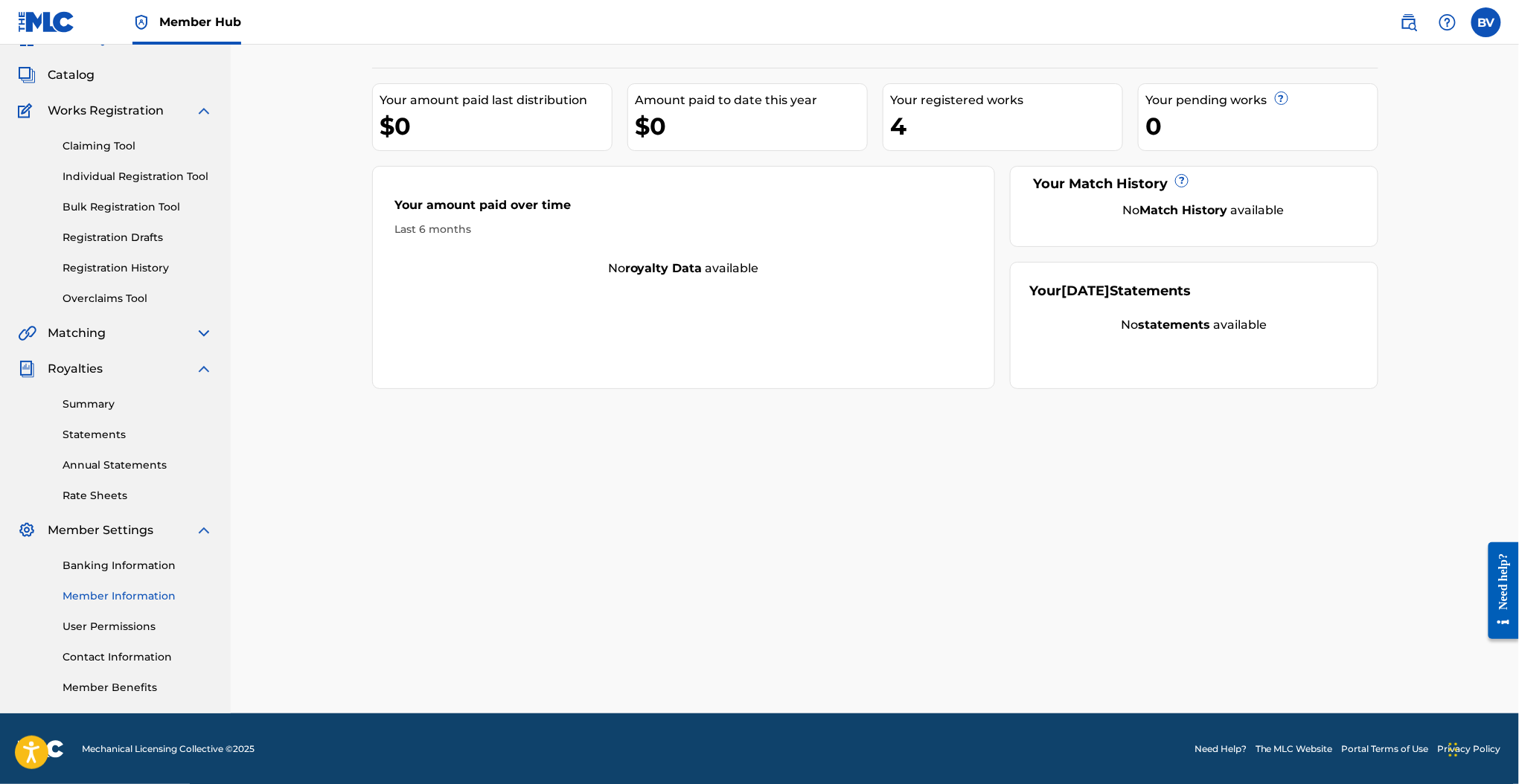
click at [108, 589] on link "Member Information" at bounding box center [137, 595] width 150 height 15
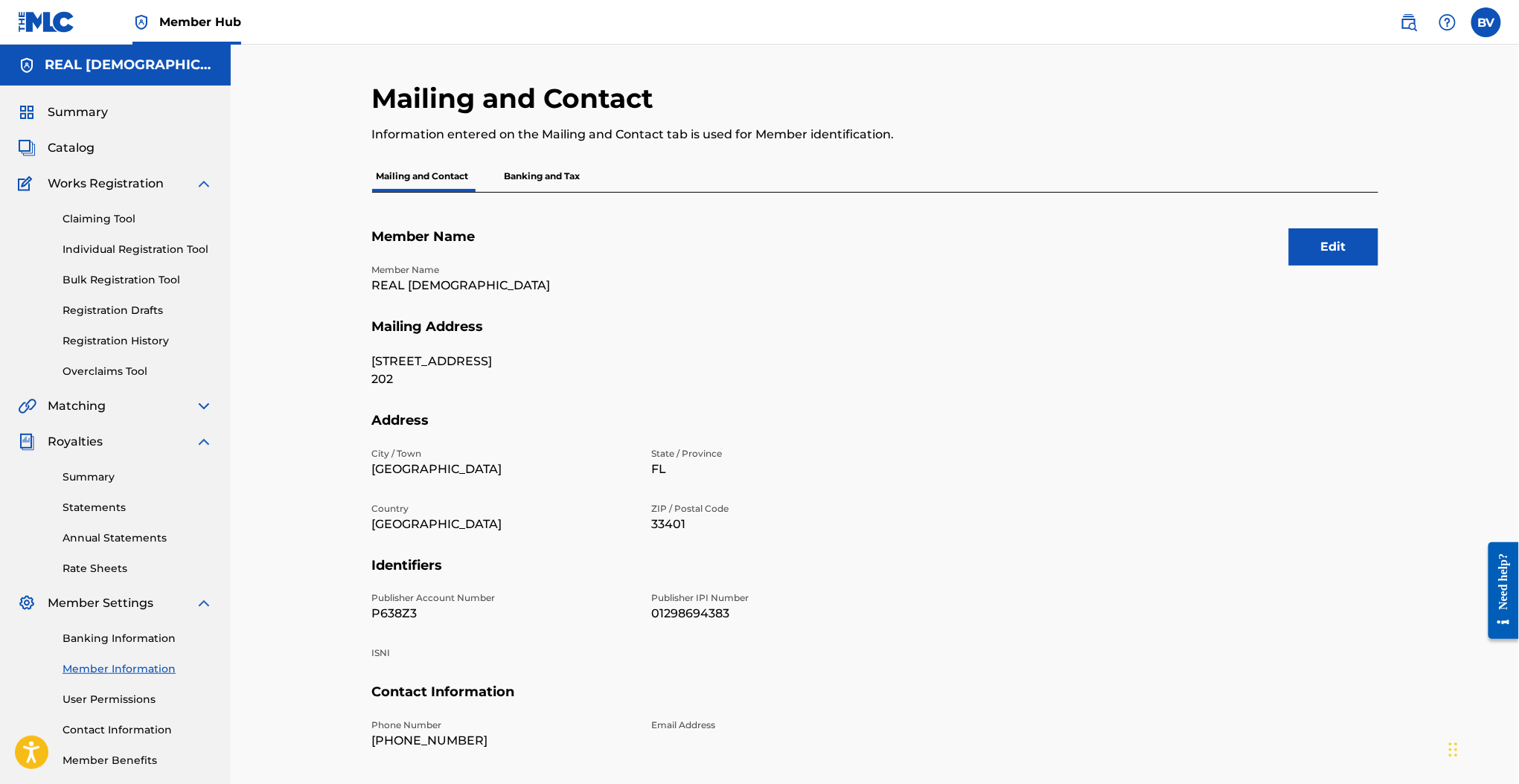
click at [398, 614] on p "P638Z3" at bounding box center [503, 614] width 262 height 18
click at [398, 612] on p "P638Z3" at bounding box center [503, 614] width 262 height 18
copy p "P638Z3"
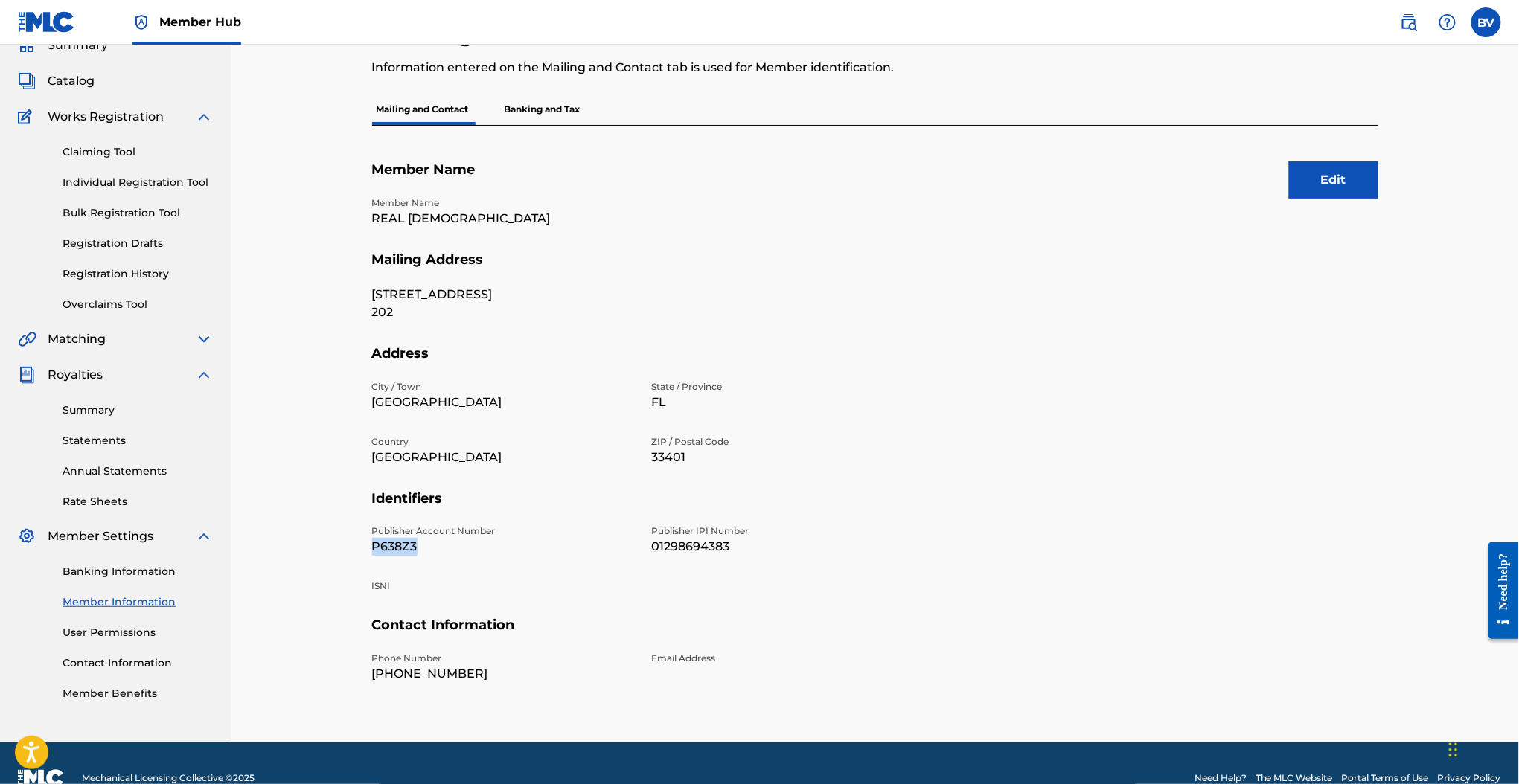
scroll to position [96, 0]
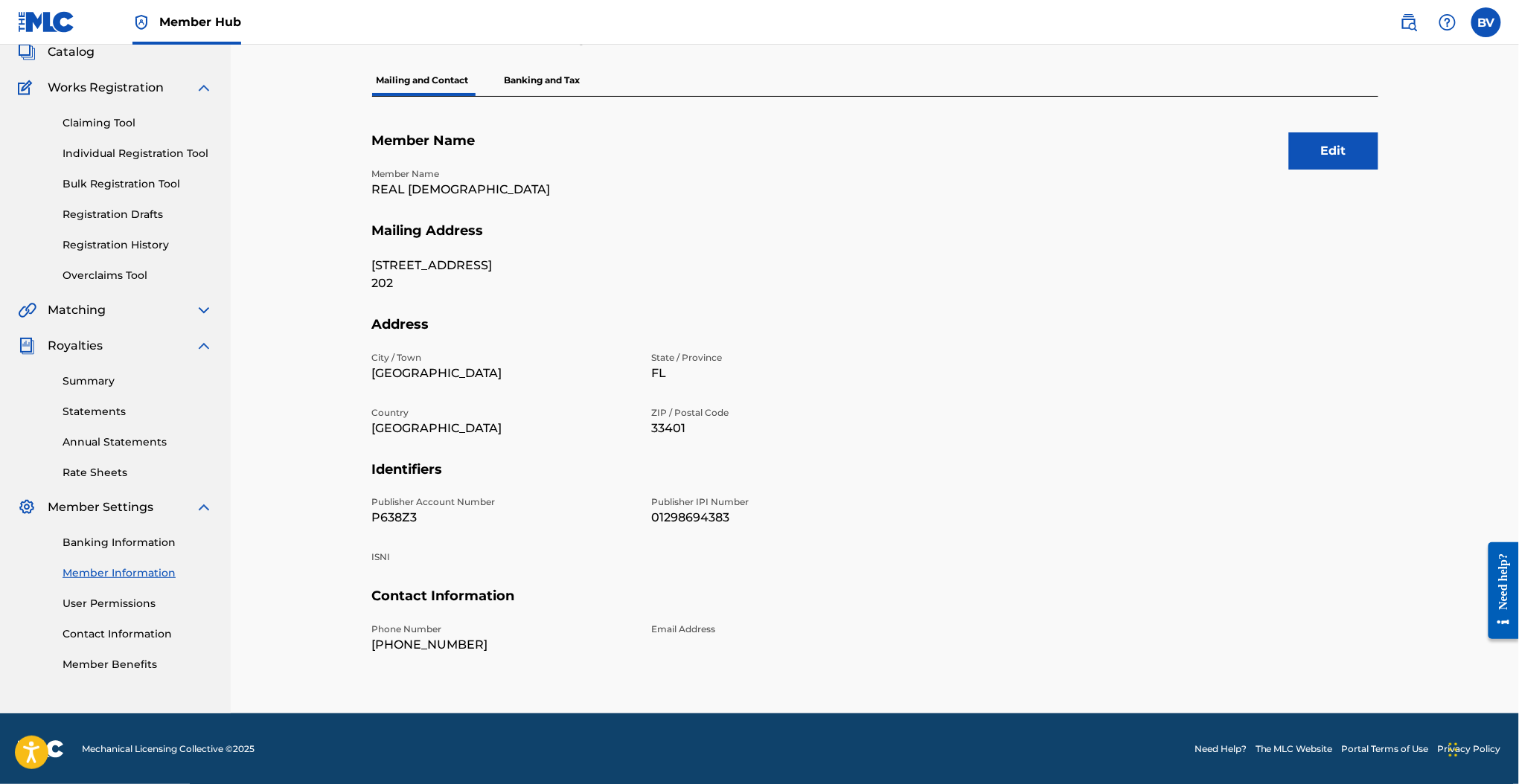
click at [122, 235] on div "Claiming Tool Individual Registration Tool Bulk Registration Tool Registration …" at bounding box center [115, 191] width 195 height 187
click at [122, 238] on link "Registration History" at bounding box center [137, 245] width 150 height 15
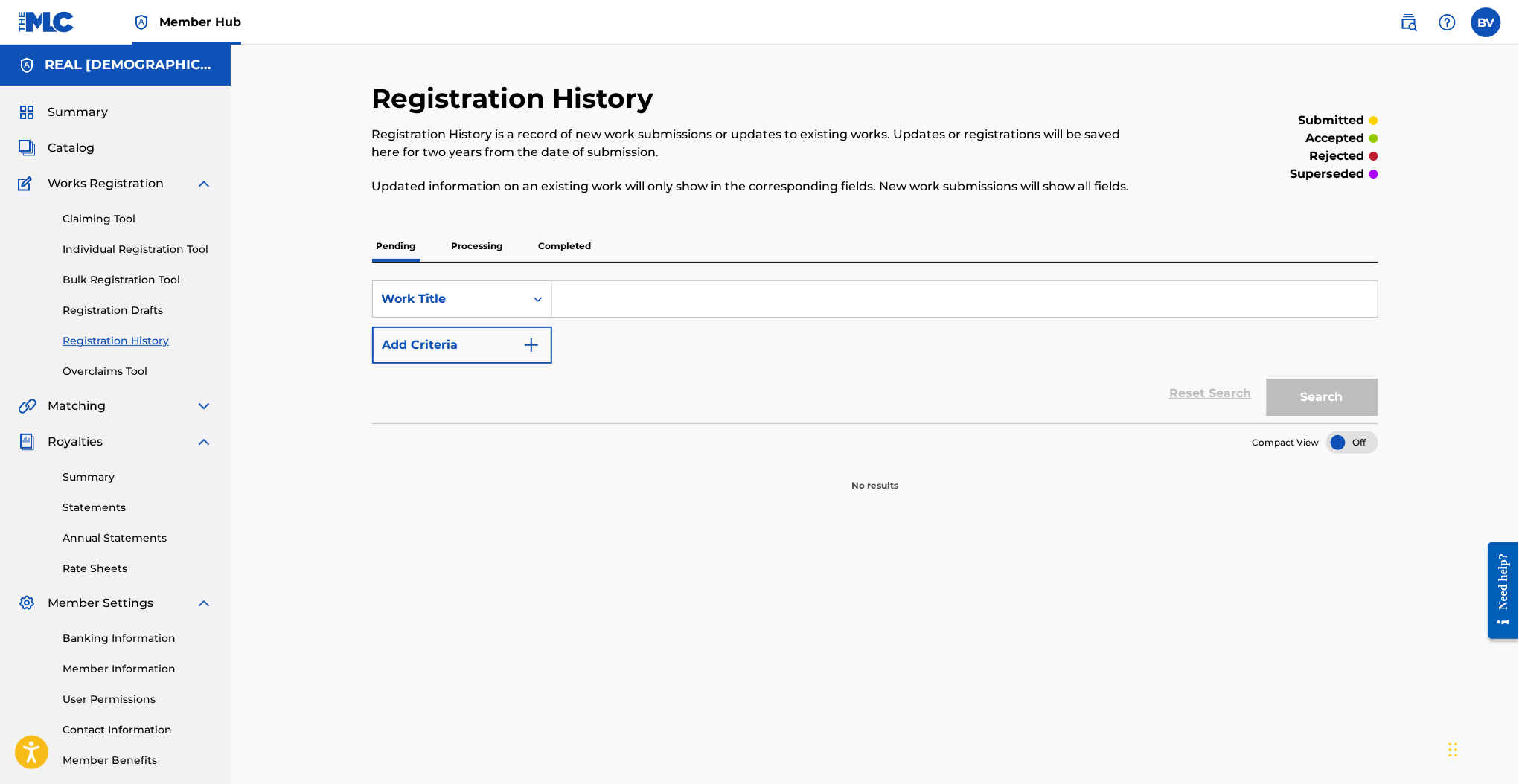
click at [534, 235] on p "Completed" at bounding box center [565, 245] width 62 height 31
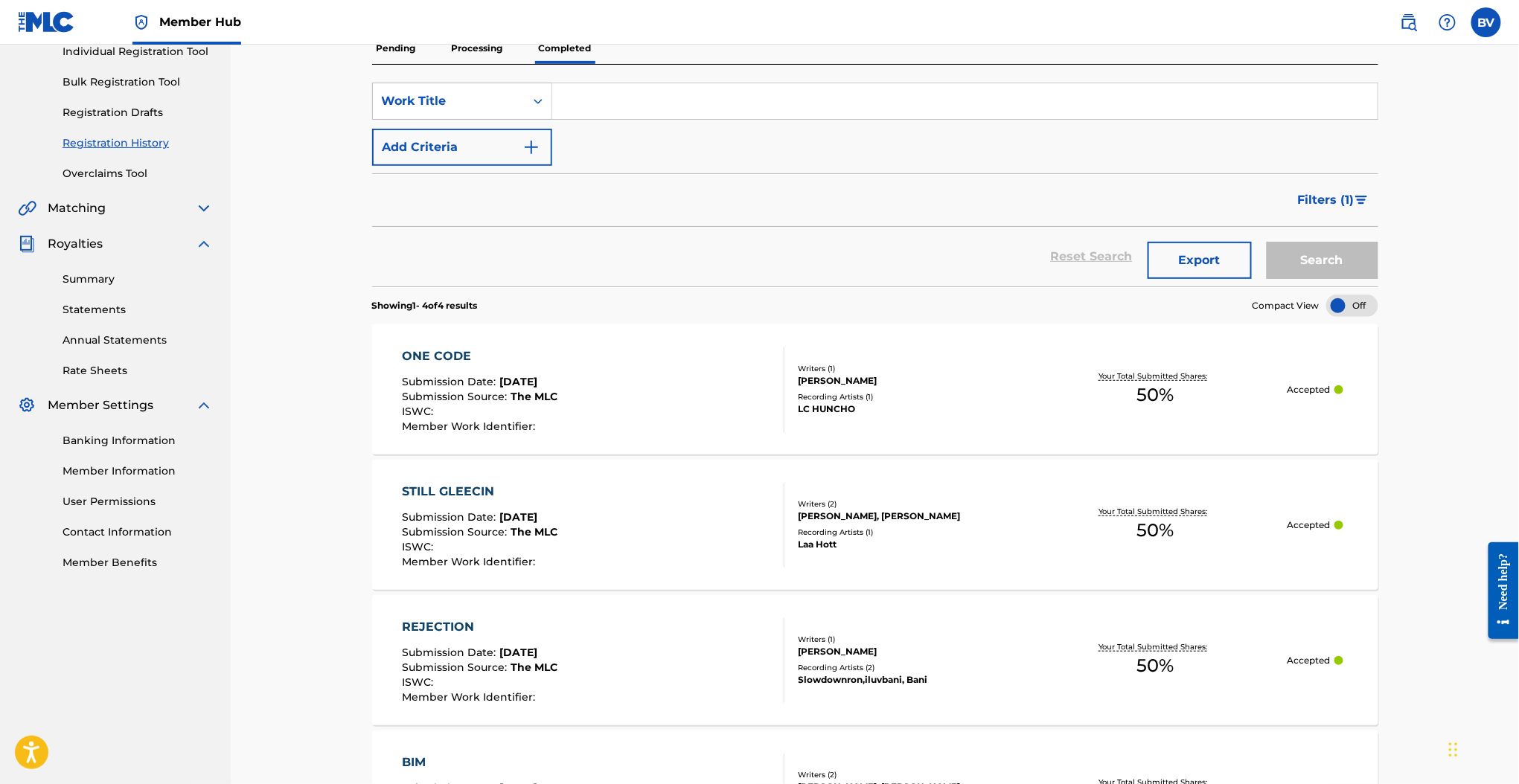
scroll to position [396, 0]
